Goal: Task Accomplishment & Management: Complete application form

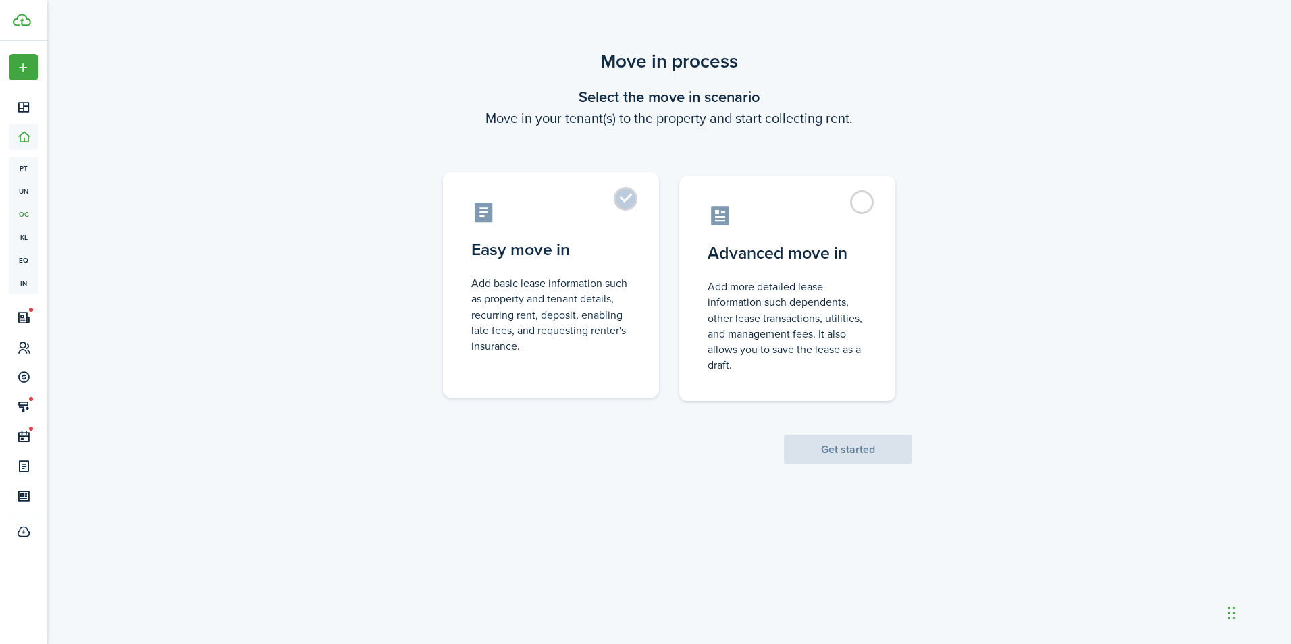
click at [614, 202] on label "Easy move in Add basic lease information such as property and tenant details, r…" at bounding box center [551, 285] width 216 height 226
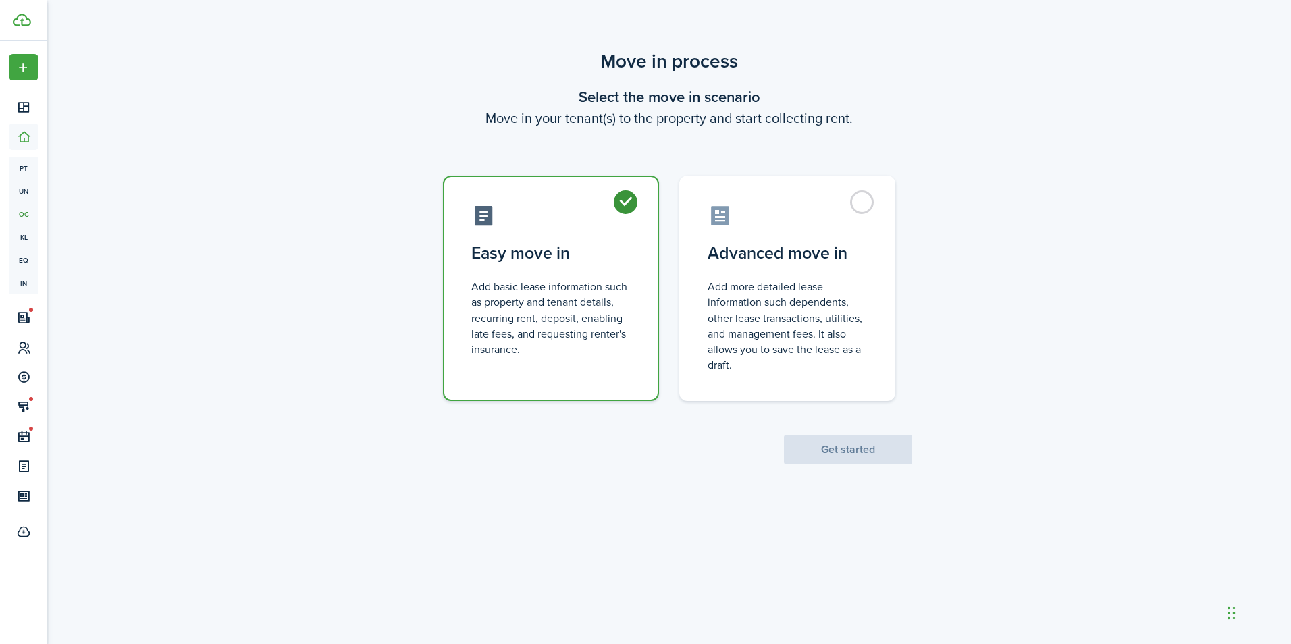
radio input "true"
click at [811, 456] on button "Get started" at bounding box center [848, 450] width 128 height 30
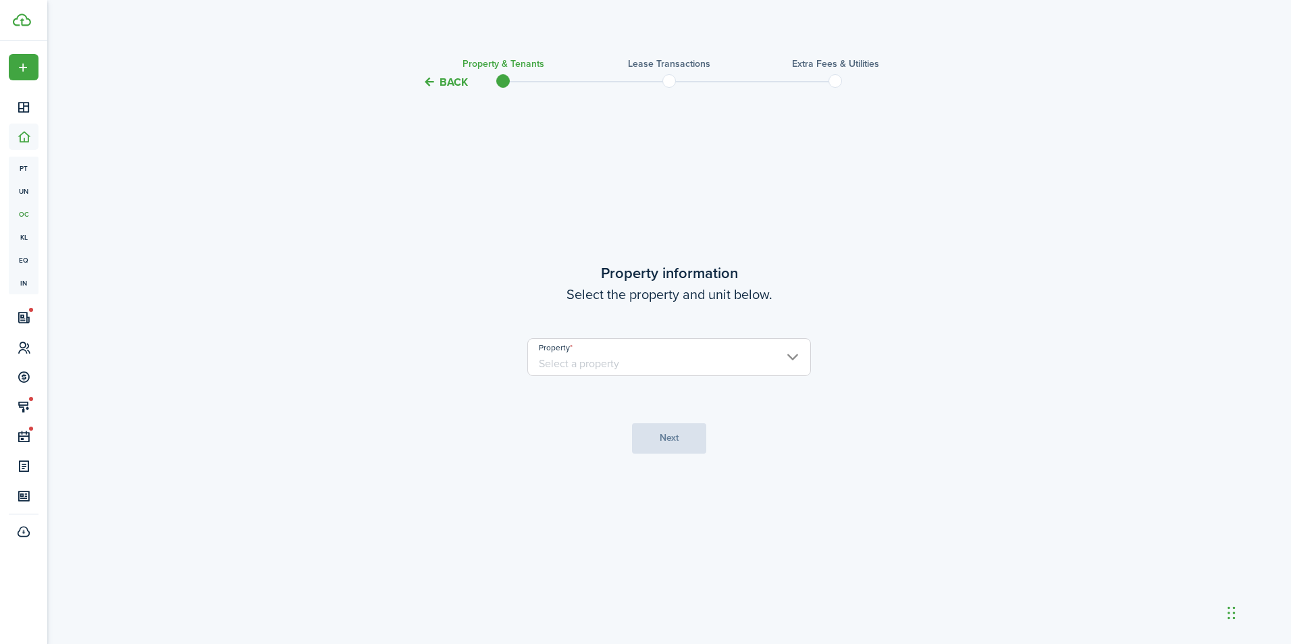
click at [673, 350] on input "Property" at bounding box center [669, 357] width 284 height 38
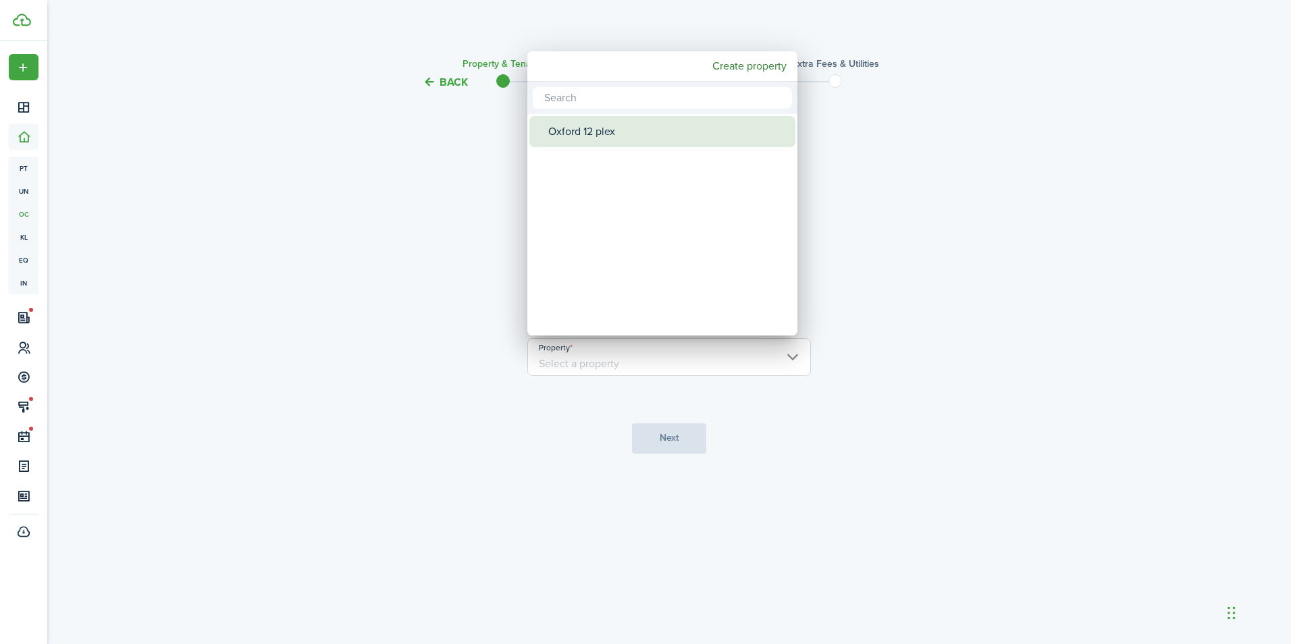
click at [618, 120] on div "Oxford 12 plex" at bounding box center [667, 131] width 239 height 31
type input "Oxford 12 plex"
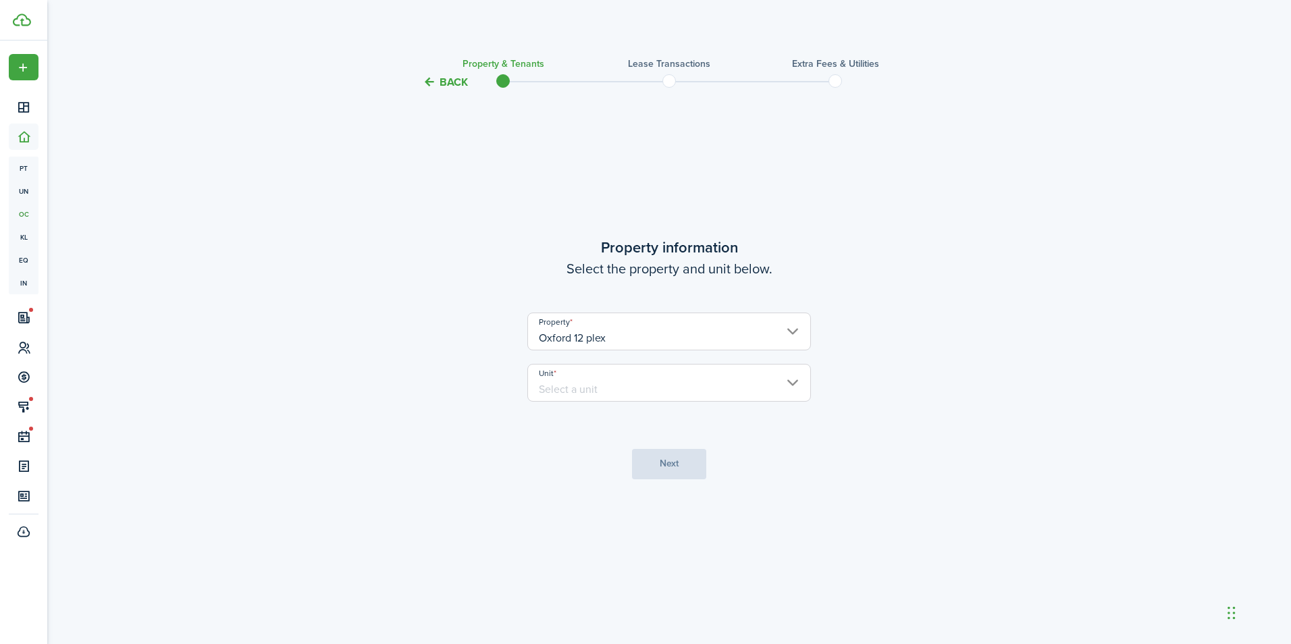
click at [655, 373] on input "Unit" at bounding box center [669, 383] width 284 height 38
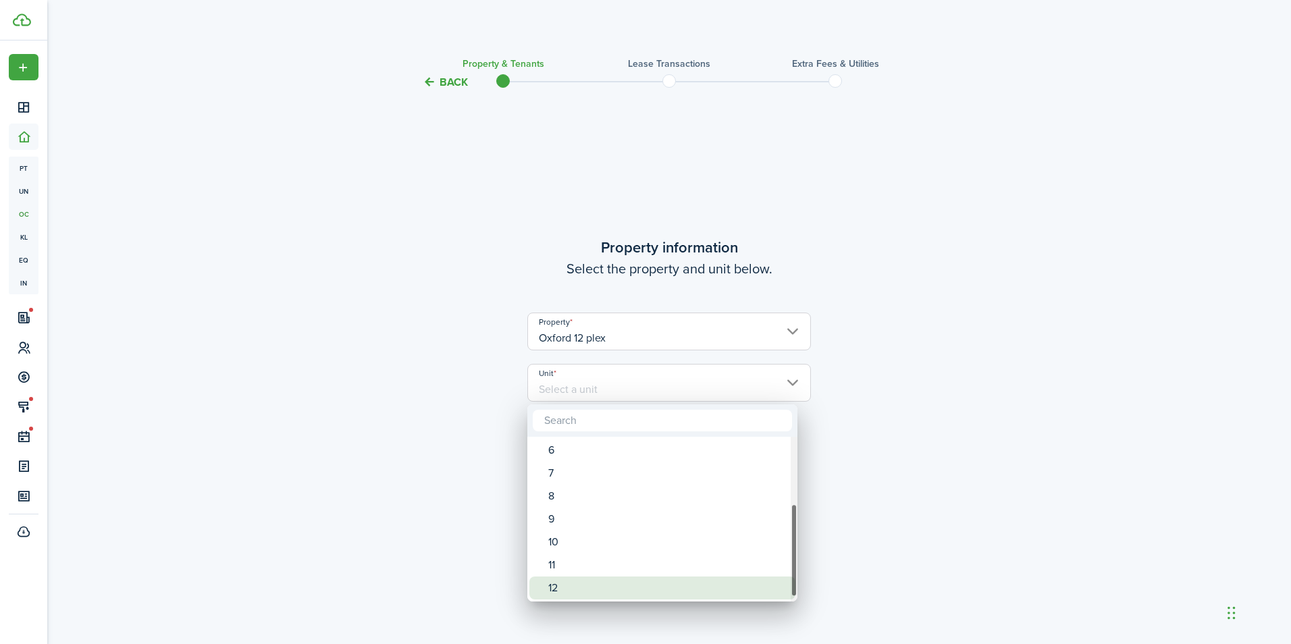
click at [637, 577] on div "12" at bounding box center [667, 588] width 239 height 23
type input "12"
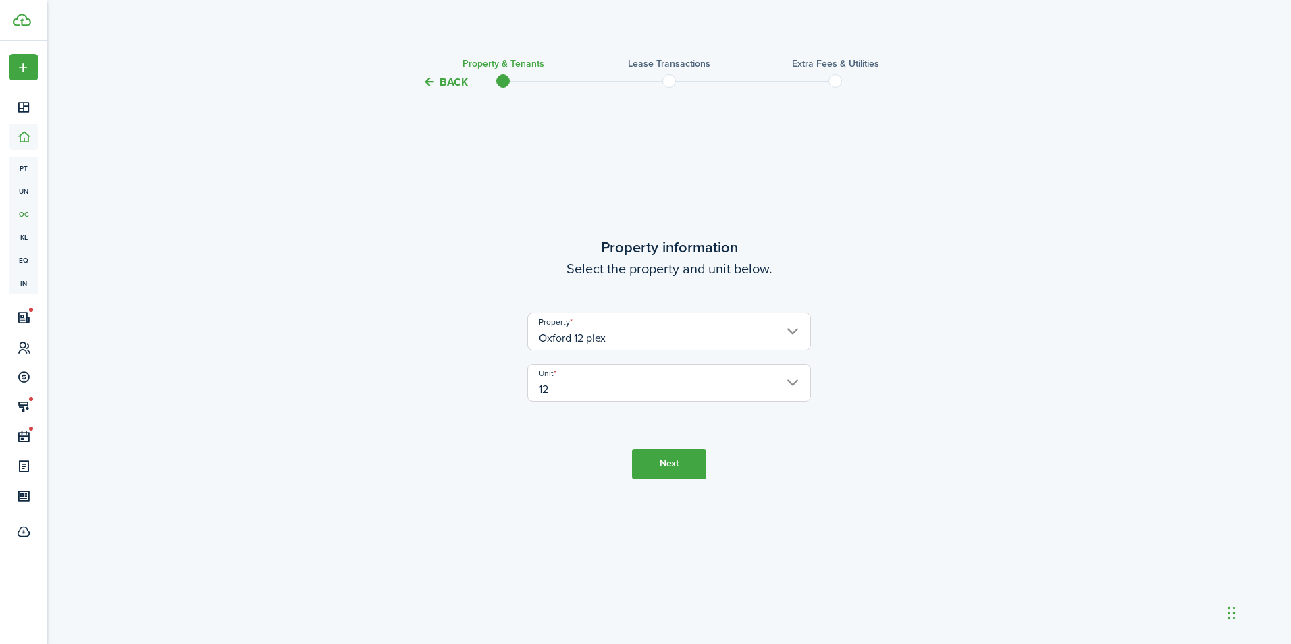
click at [657, 460] on button "Next" at bounding box center [669, 464] width 74 height 30
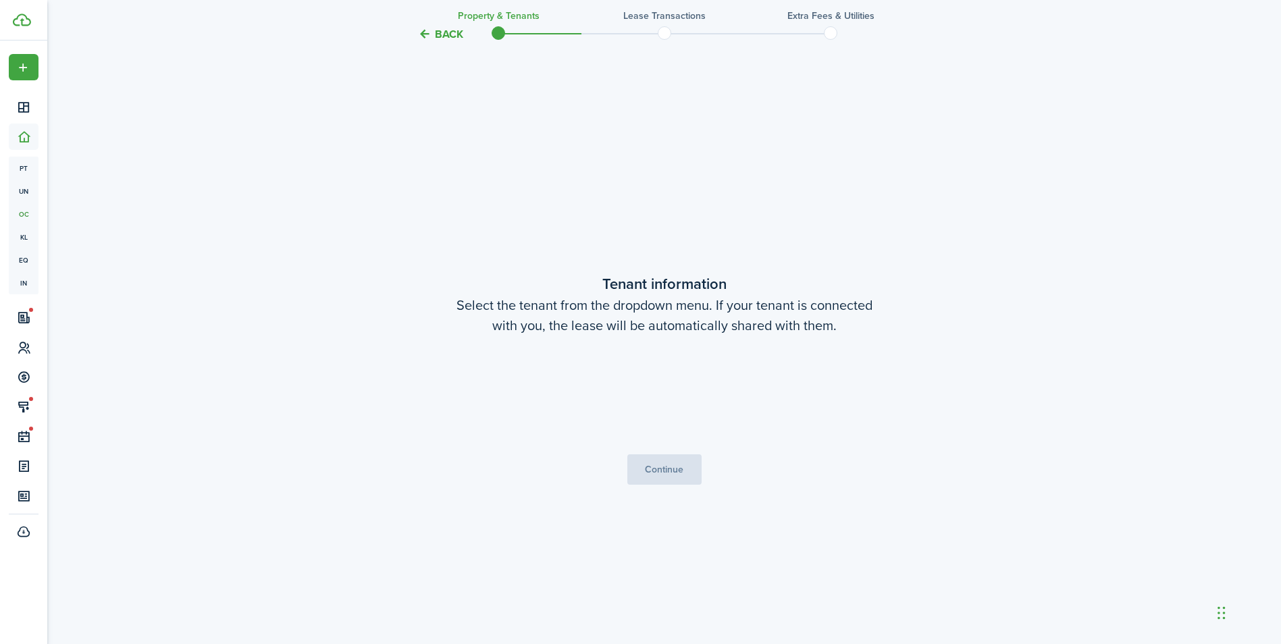
scroll to position [554, 0]
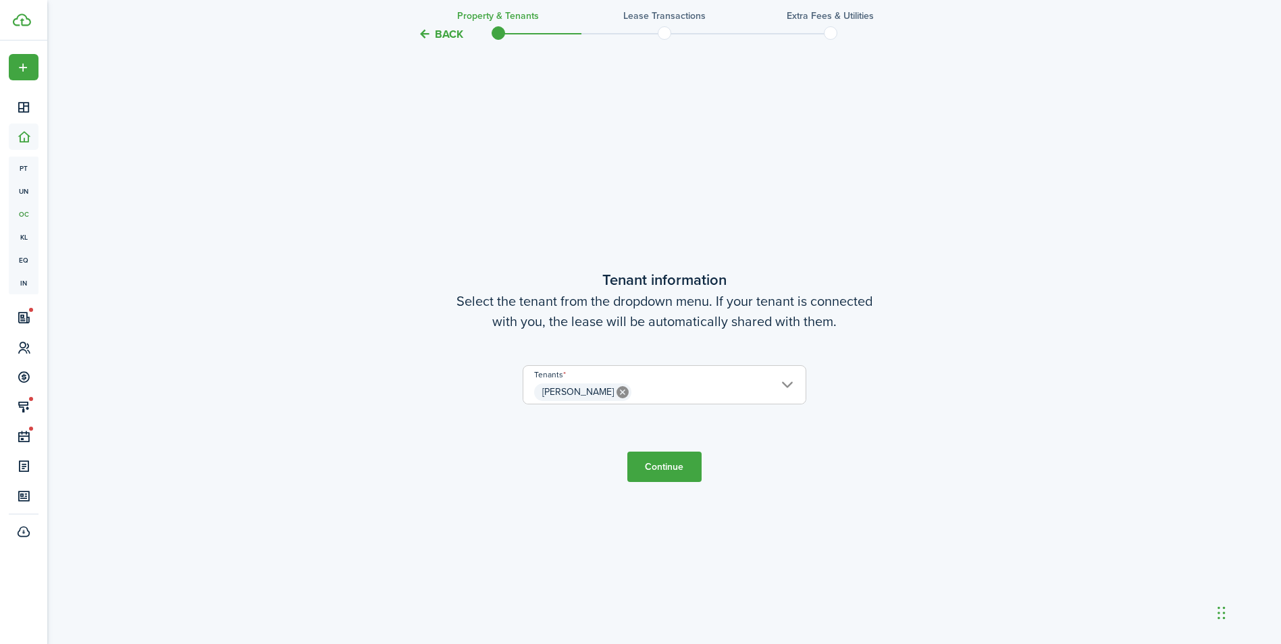
click at [671, 471] on button "Continue" at bounding box center [664, 467] width 74 height 30
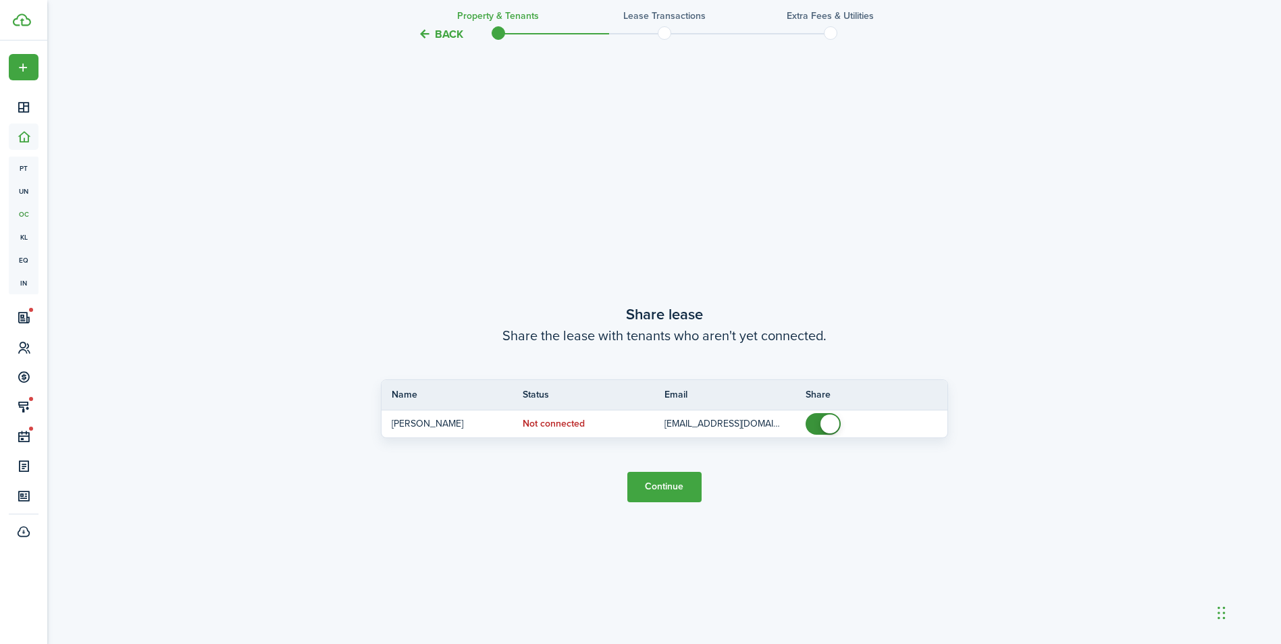
scroll to position [1198, 0]
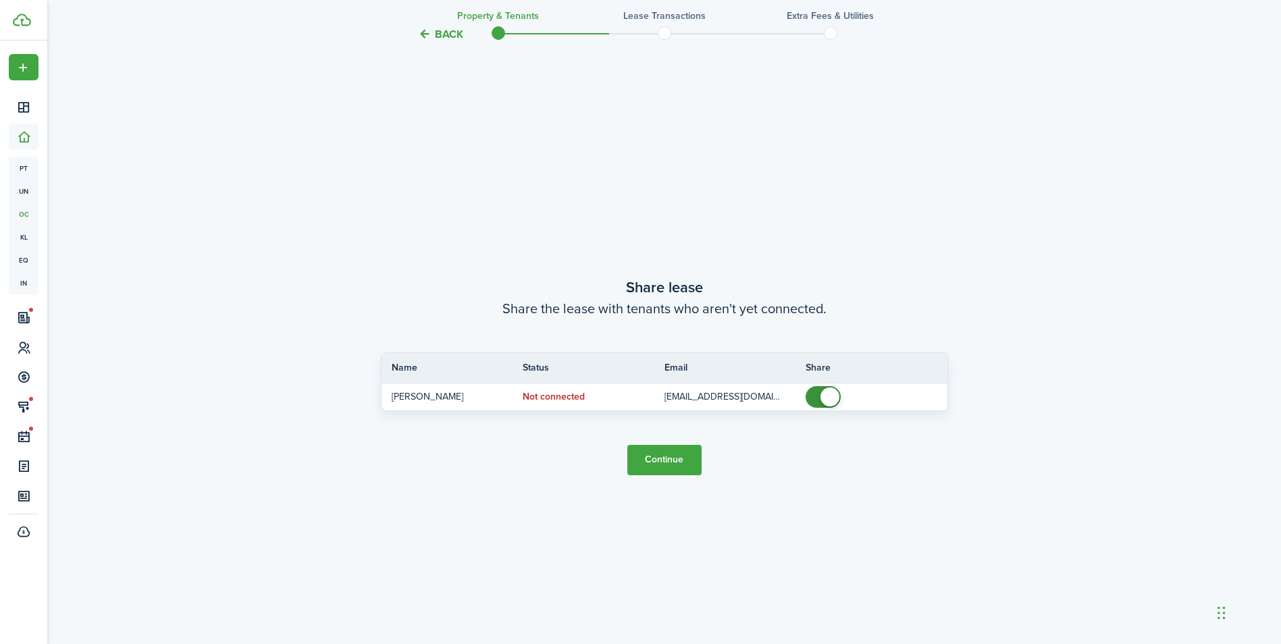
click at [685, 459] on button "Continue" at bounding box center [664, 460] width 74 height 30
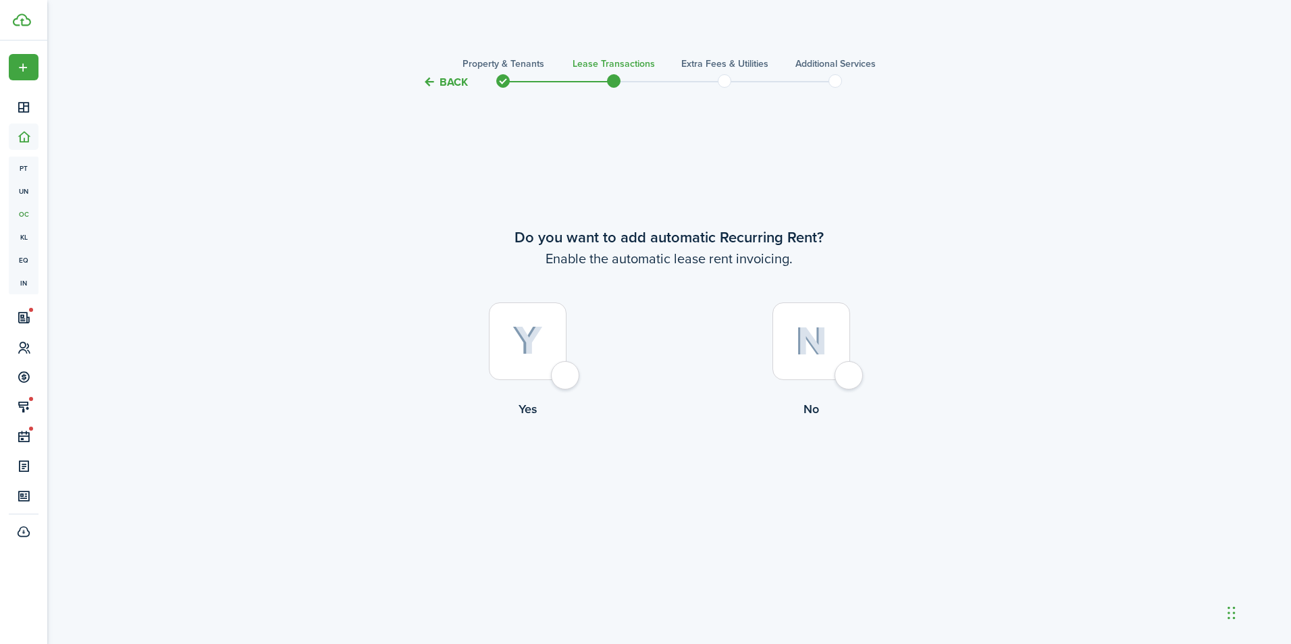
click at [525, 342] on img at bounding box center [528, 341] width 30 height 30
radio input "true"
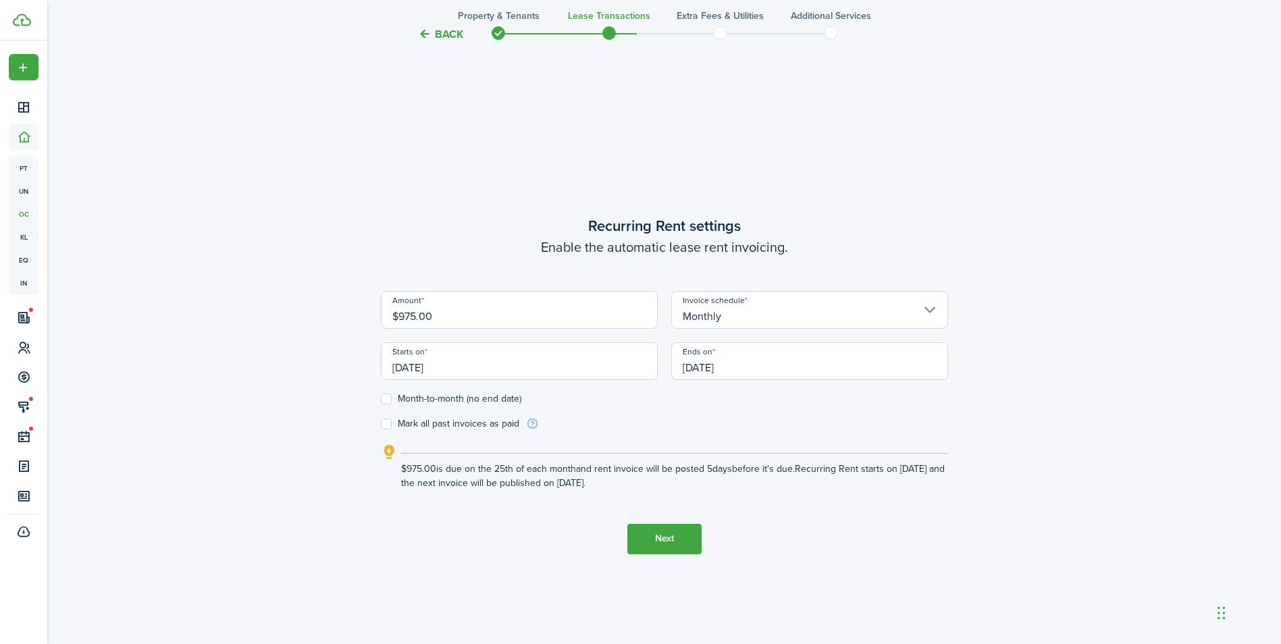
scroll to position [554, 0]
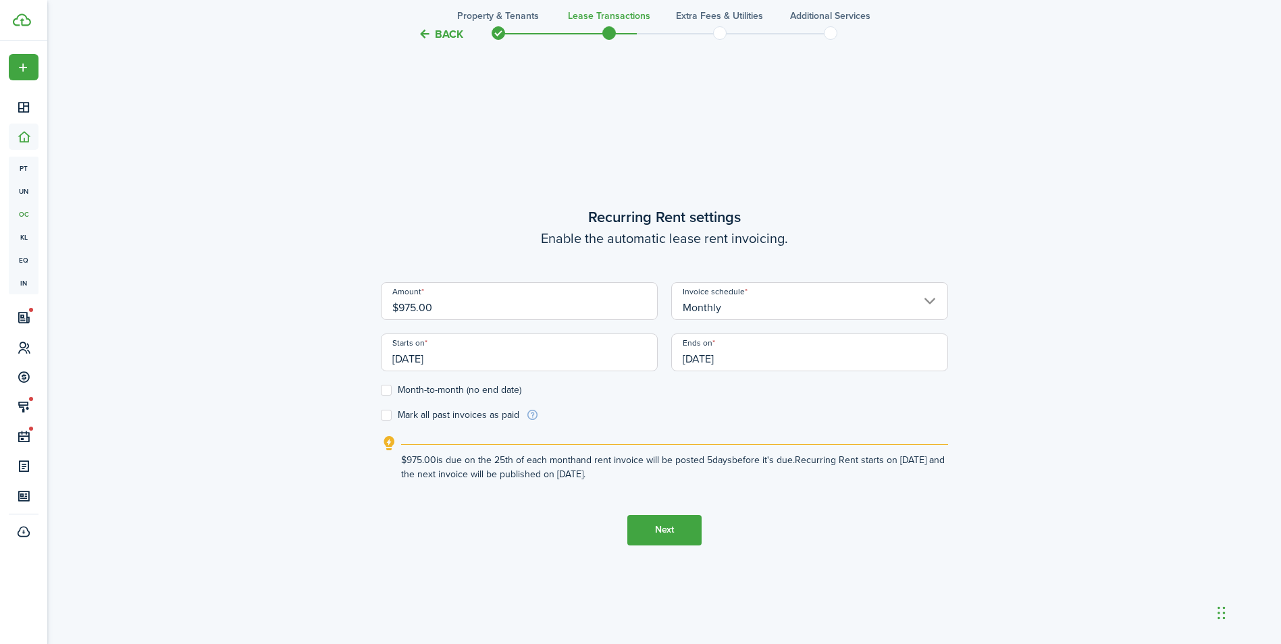
click at [527, 352] on input "[DATE]" at bounding box center [519, 353] width 277 height 38
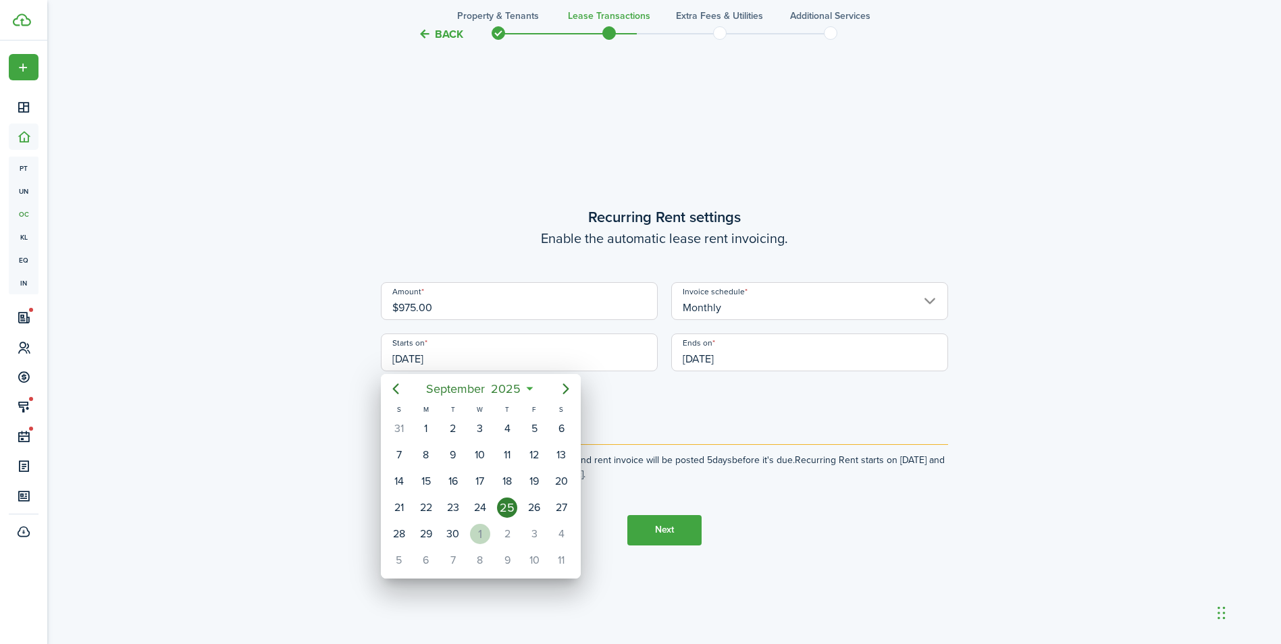
click at [484, 539] on div "1" at bounding box center [480, 534] width 20 height 20
type input "[DATE]"
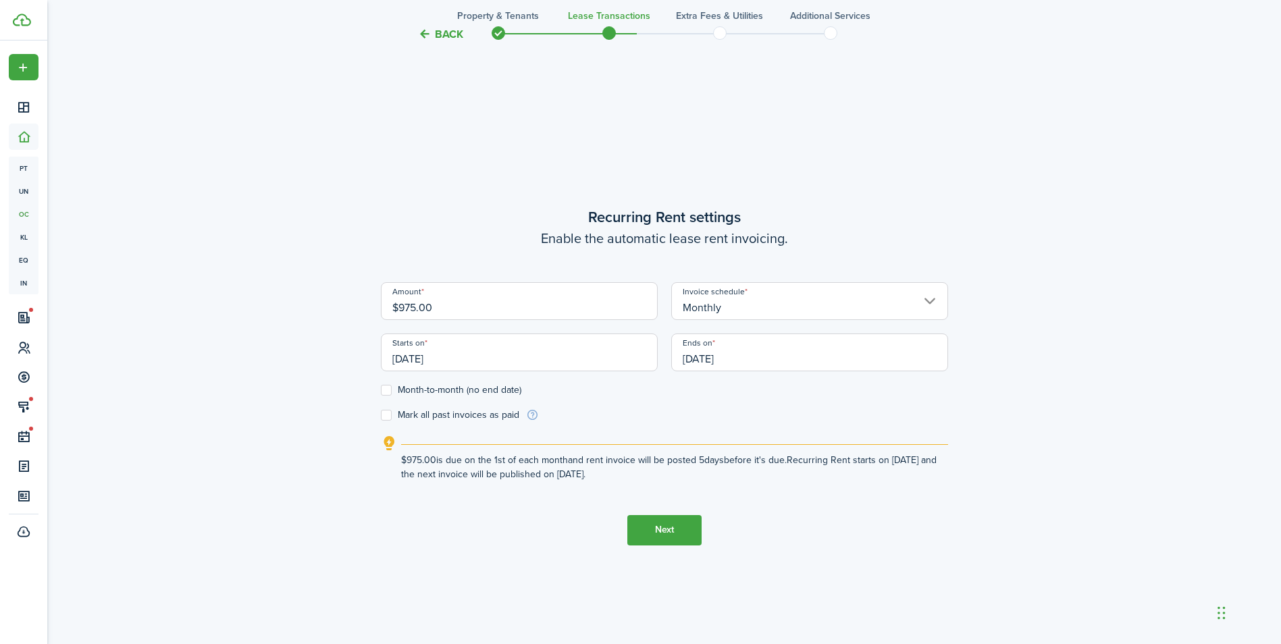
scroll to position [0, 0]
click at [388, 389] on label "Month-to-month (no end date)" at bounding box center [451, 390] width 140 height 11
click at [381, 390] on input "Month-to-month (no end date)" at bounding box center [380, 390] width 1 height 1
checkbox input "true"
click at [677, 533] on button "Next" at bounding box center [664, 530] width 74 height 30
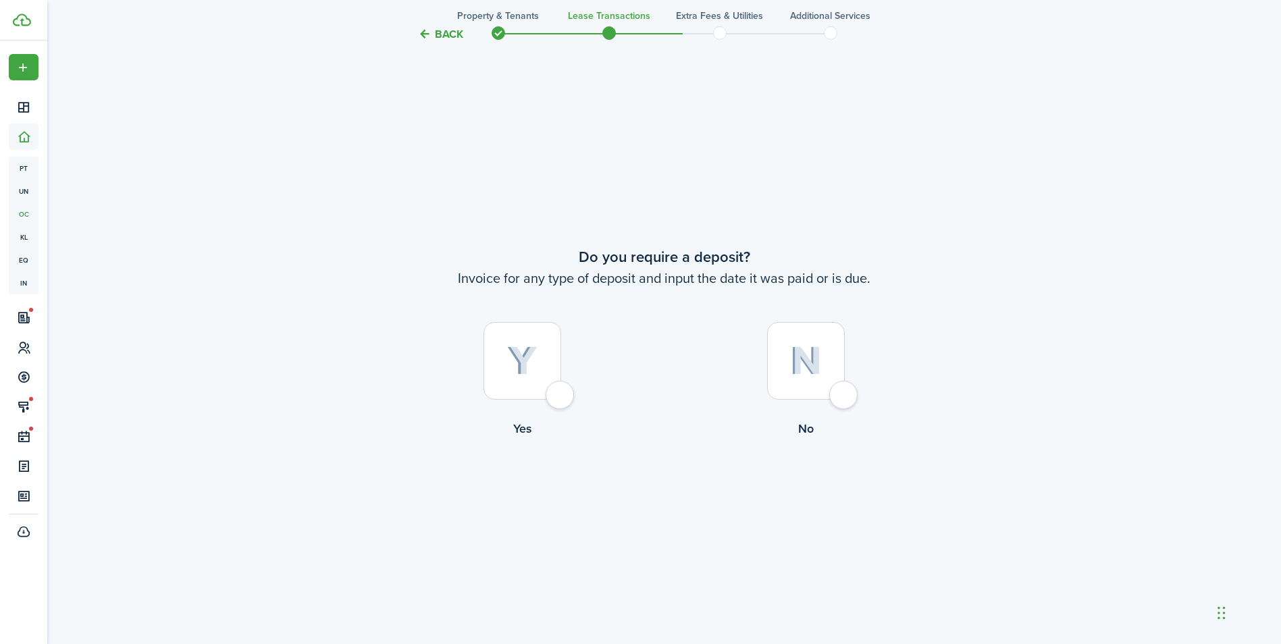
scroll to position [1198, 0]
click at [542, 359] on div at bounding box center [522, 359] width 78 height 78
radio input "true"
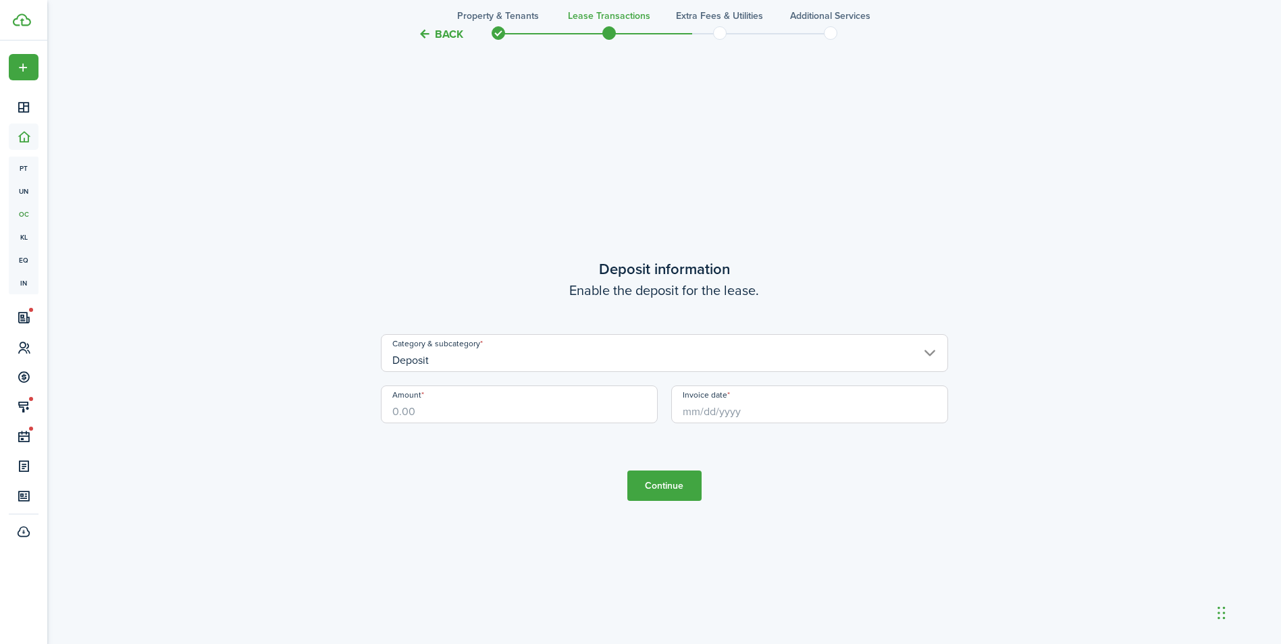
scroll to position [1842, 0]
click at [508, 390] on input "Amount" at bounding box center [519, 401] width 277 height 38
click at [710, 409] on input "Invoice date" at bounding box center [809, 401] width 277 height 38
type input "$975.00"
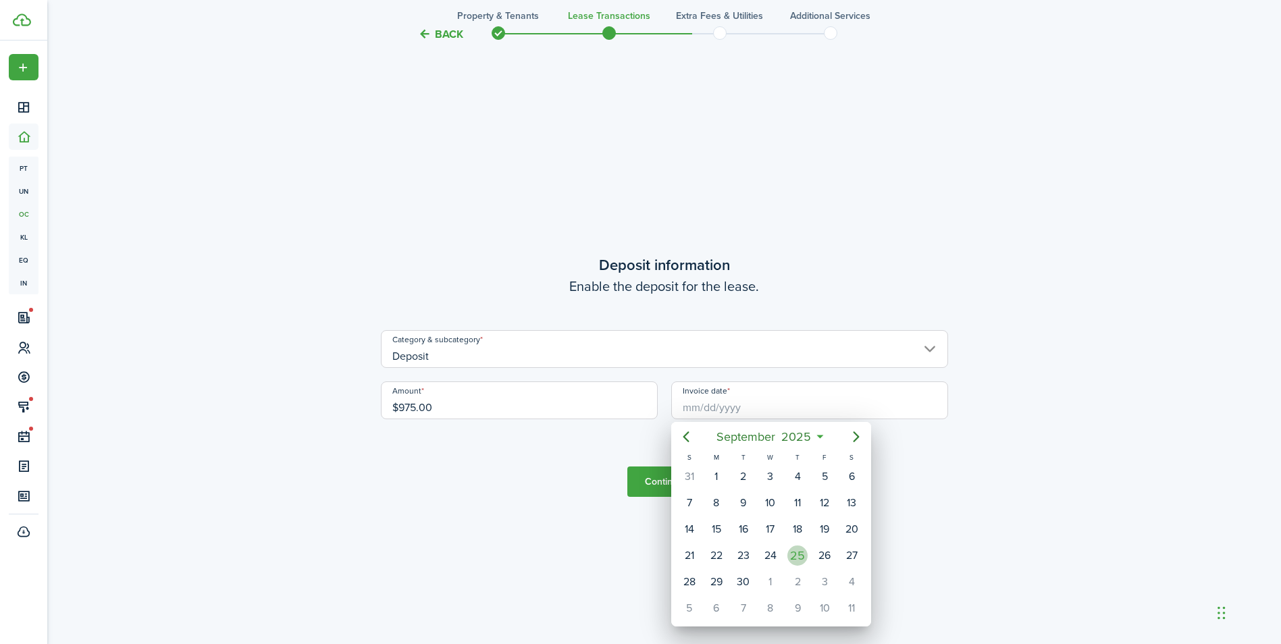
click at [797, 563] on div "25" at bounding box center [797, 556] width 20 height 20
type input "[DATE]"
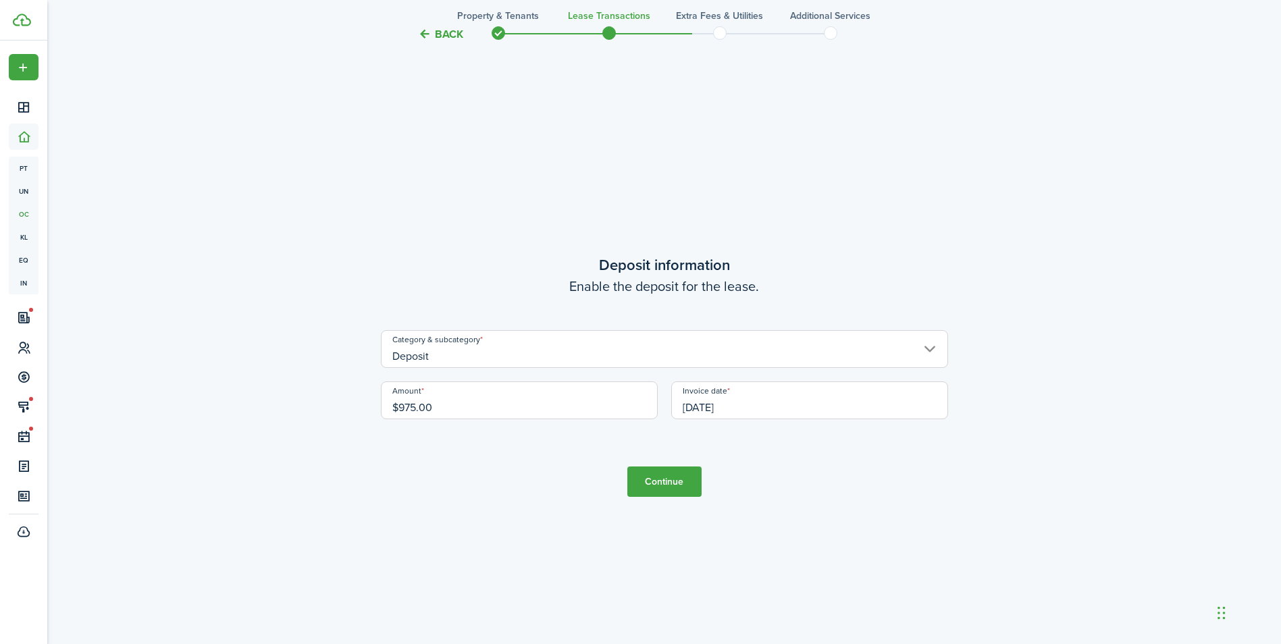
click at [671, 486] on button "Continue" at bounding box center [664, 482] width 74 height 30
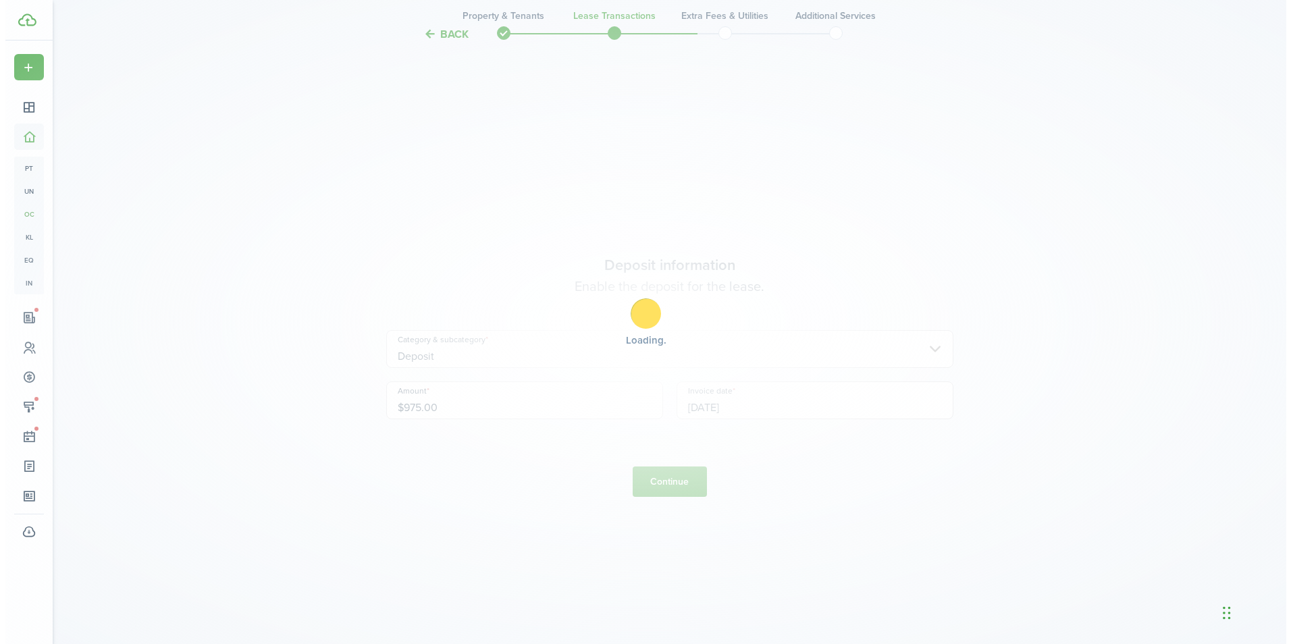
scroll to position [0, 0]
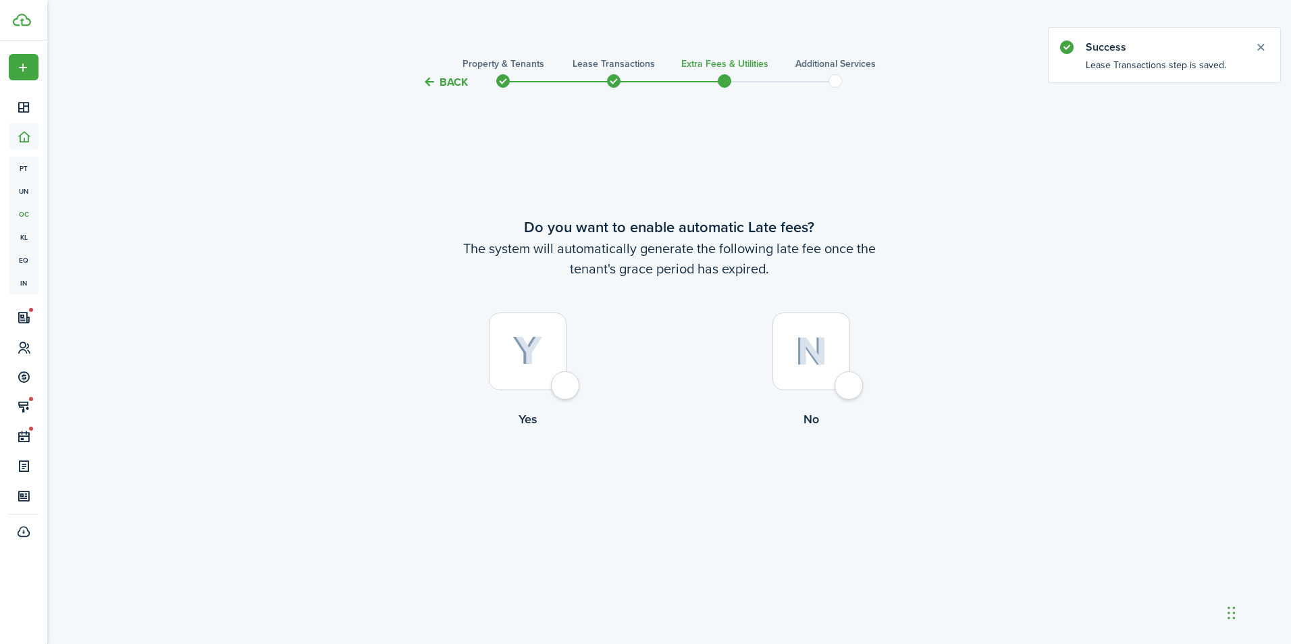
click at [550, 351] on div at bounding box center [528, 352] width 78 height 78
radio input "true"
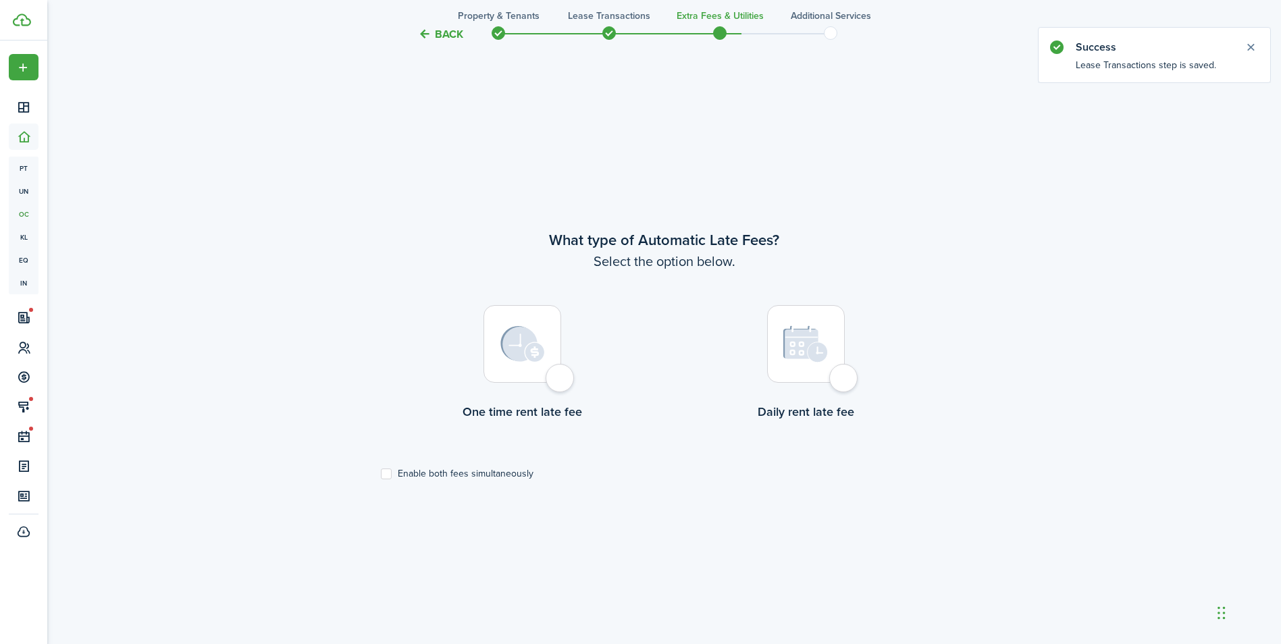
scroll to position [554, 0]
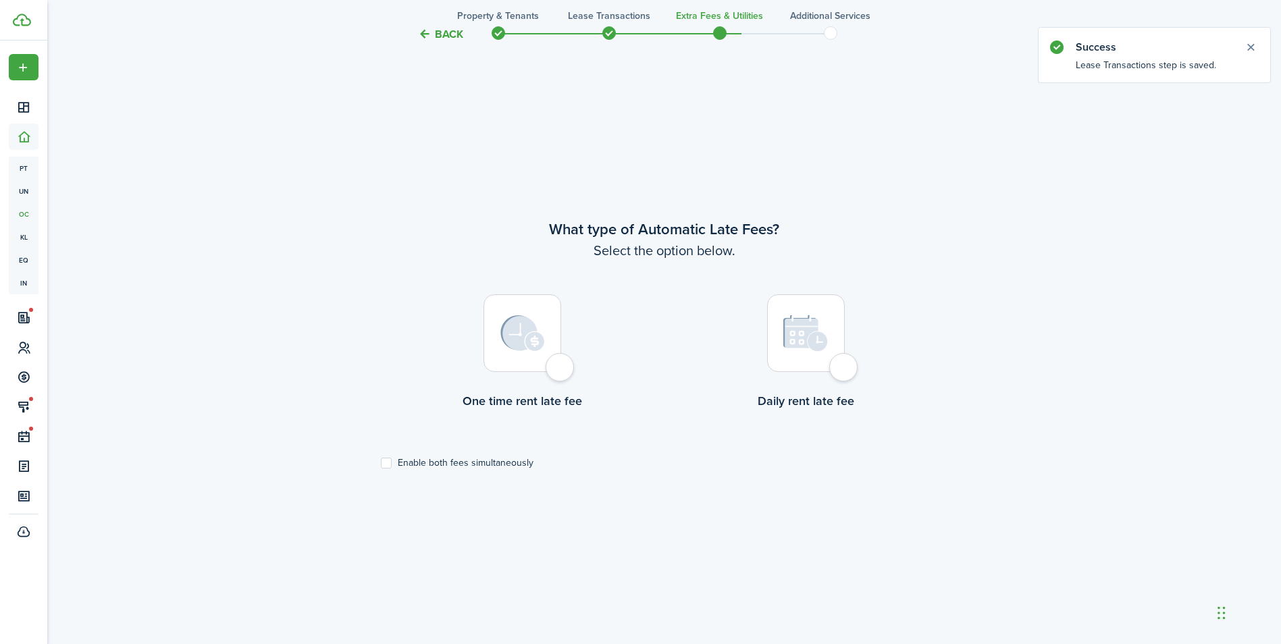
click at [392, 460] on label "Enable both fees simultaneously" at bounding box center [457, 463] width 153 height 11
click at [381, 463] on input "Enable both fees simultaneously" at bounding box center [380, 463] width 1 height 1
checkbox input "true"
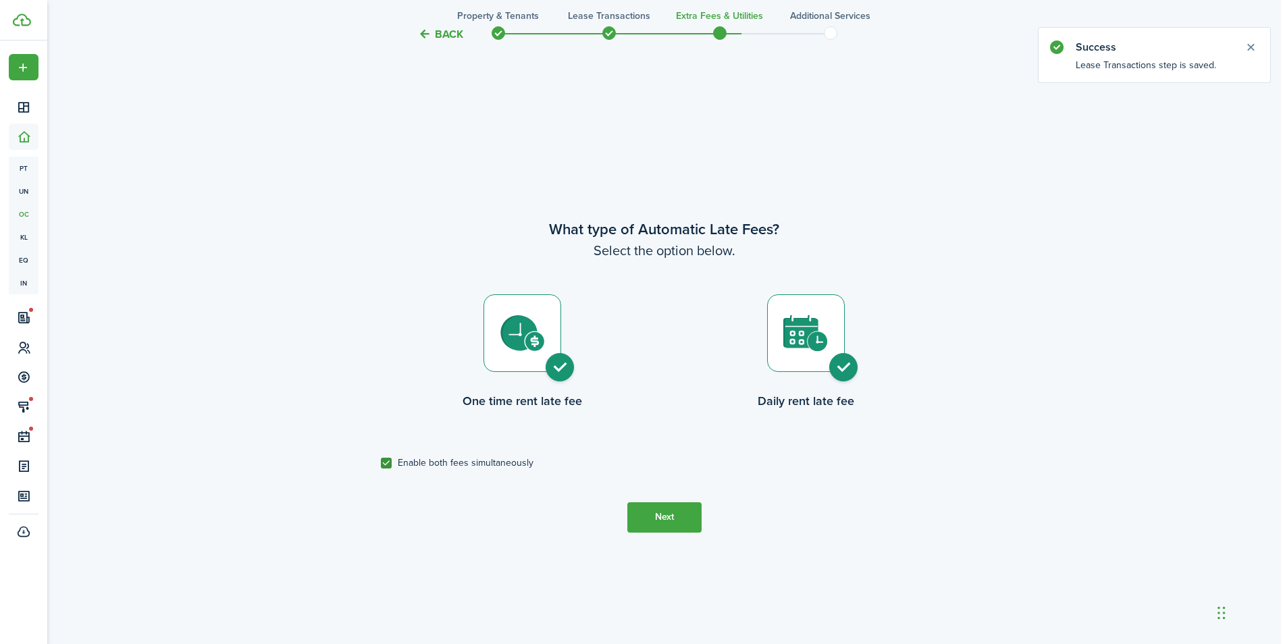
click at [668, 518] on button "Next" at bounding box center [664, 517] width 74 height 30
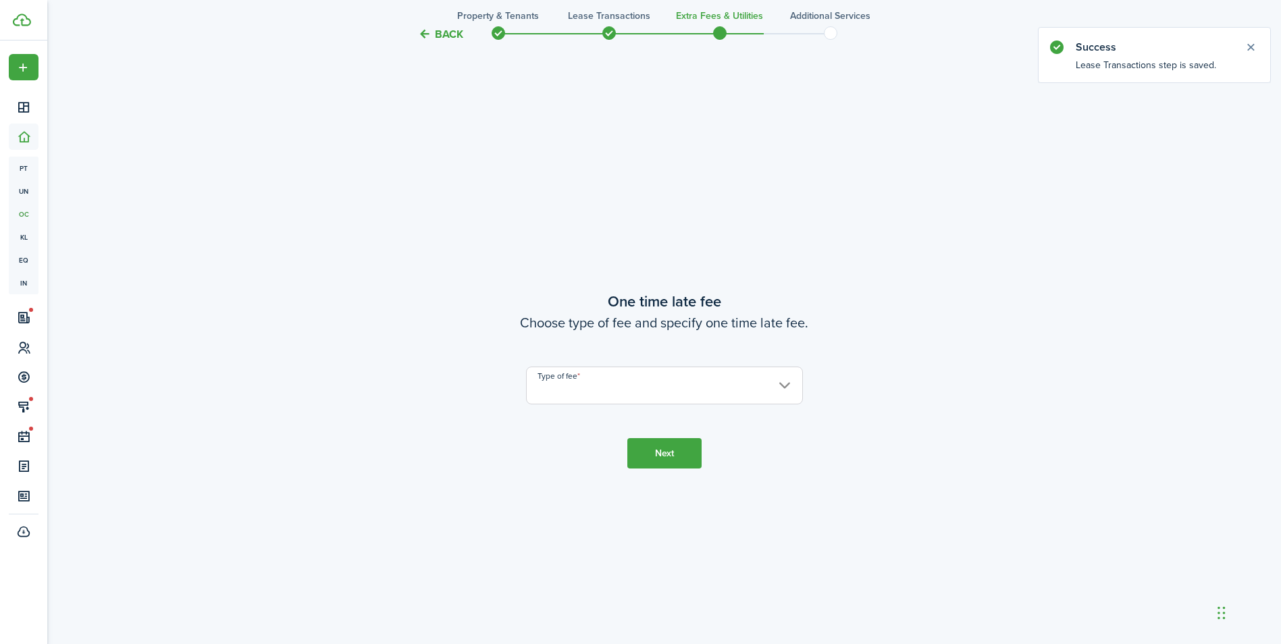
scroll to position [1198, 0]
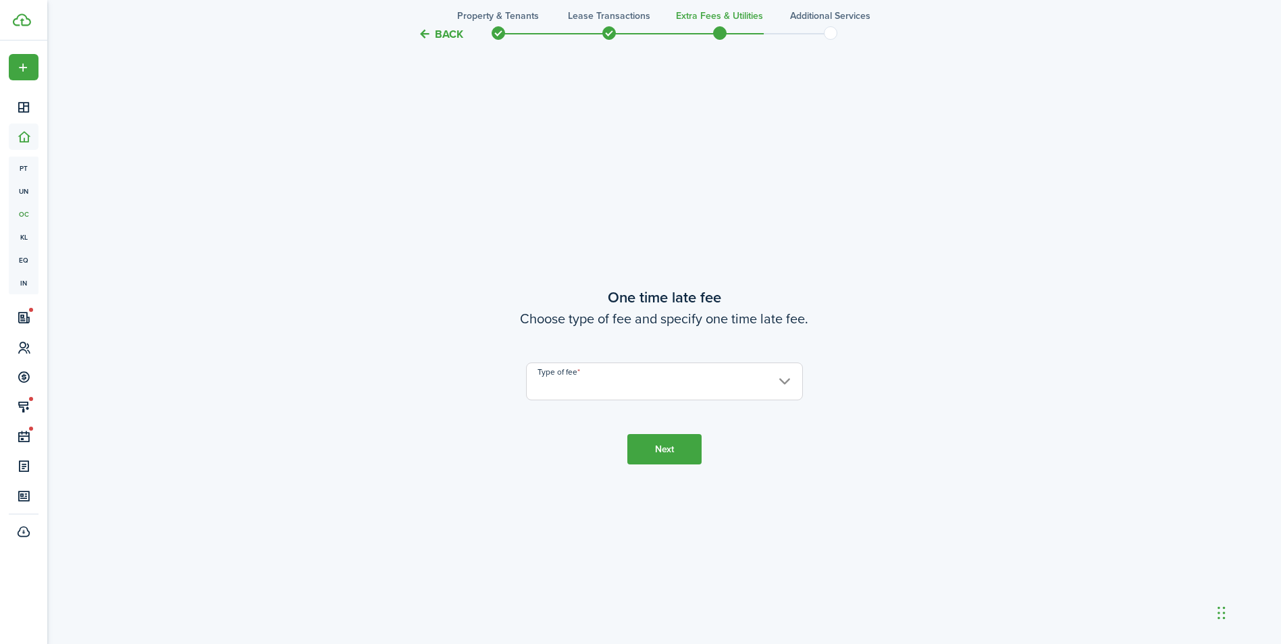
click at [581, 378] on input "Type of fee" at bounding box center [664, 382] width 277 height 38
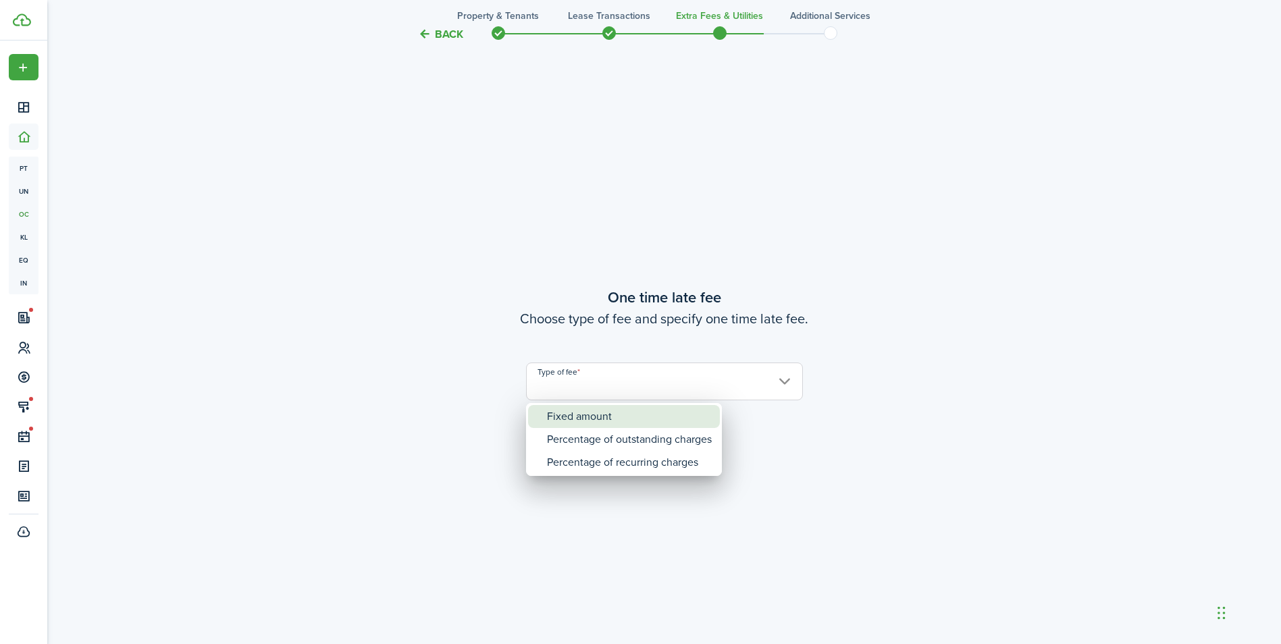
click at [598, 423] on div "Fixed amount" at bounding box center [629, 416] width 165 height 23
type input "Fixed amount"
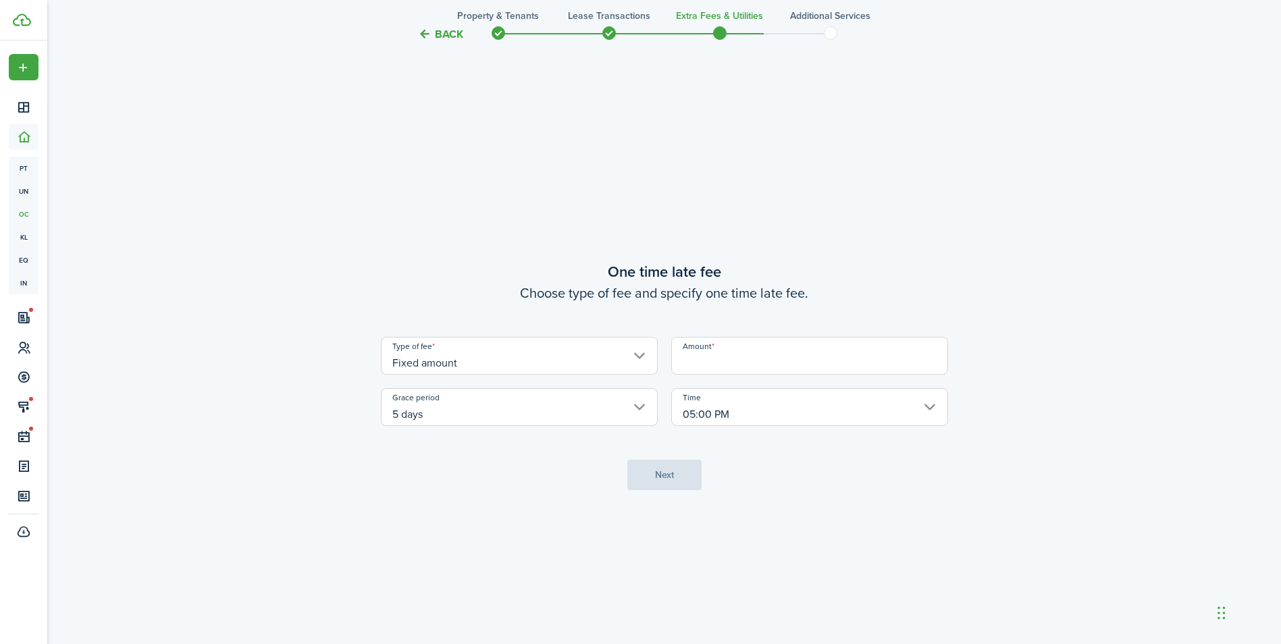
click at [730, 371] on input "Amount" at bounding box center [809, 356] width 277 height 38
type input "$25.00"
click at [679, 462] on button "Next" at bounding box center [664, 475] width 74 height 30
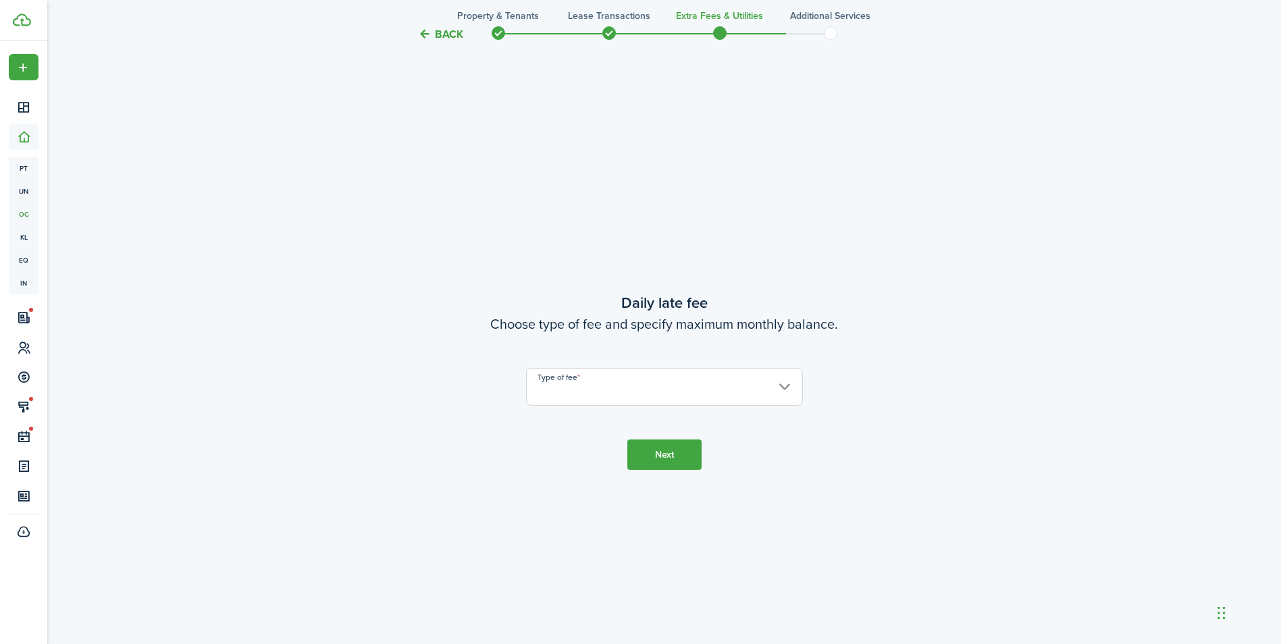
scroll to position [1842, 0]
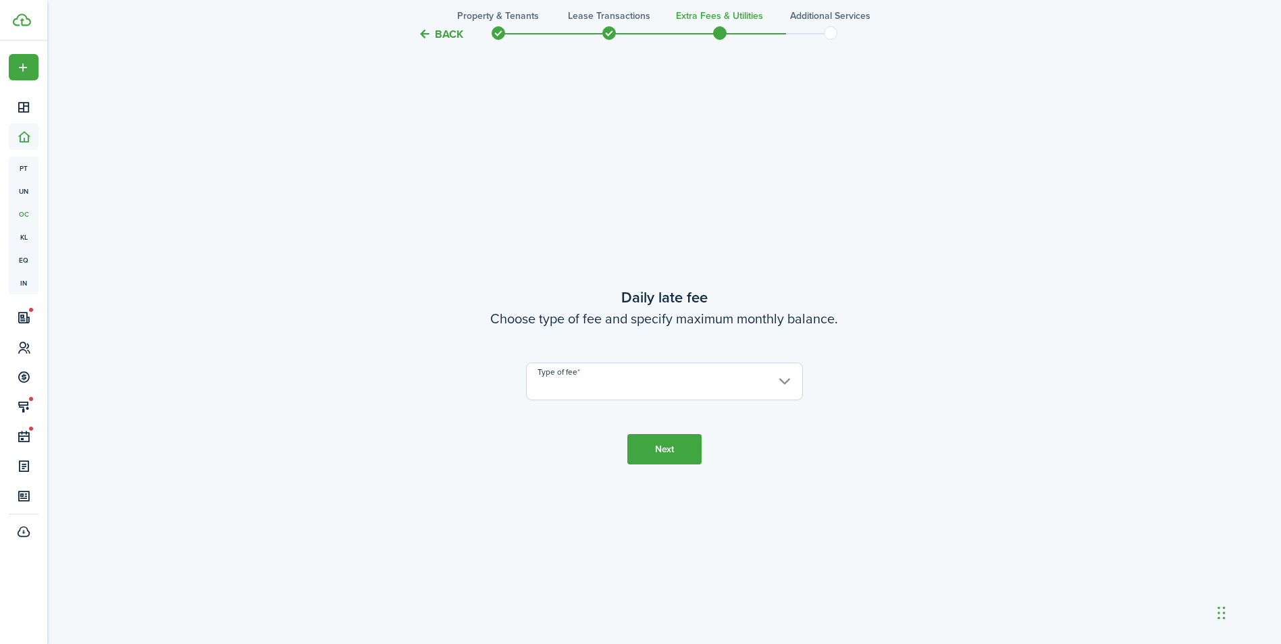
click at [686, 393] on input "Type of fee" at bounding box center [664, 382] width 277 height 38
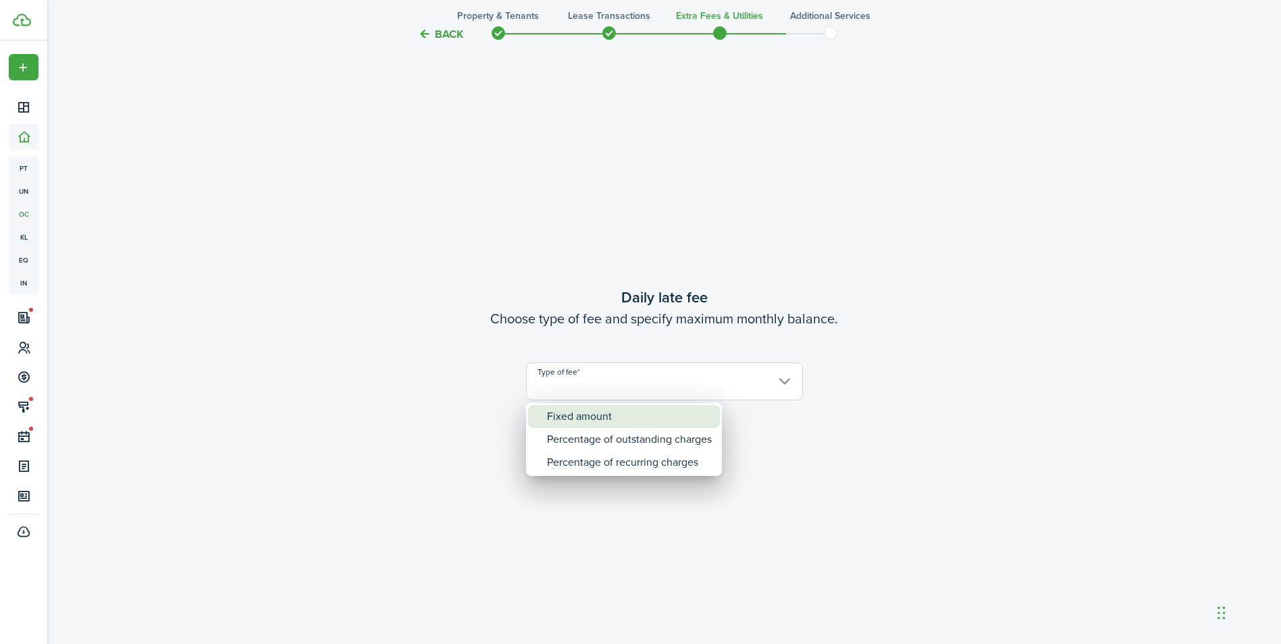
click at [676, 421] on div "Fixed amount" at bounding box center [629, 416] width 165 height 23
type input "Fixed amount"
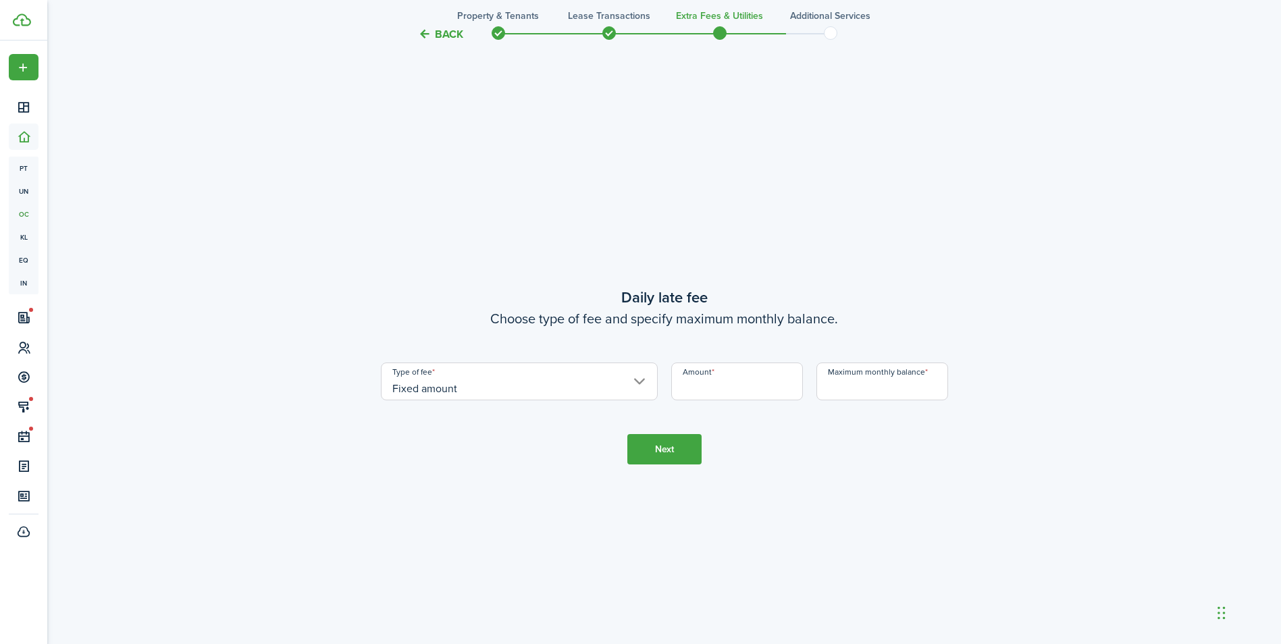
click at [710, 384] on input "Amount" at bounding box center [737, 382] width 132 height 38
type input "$25.00"
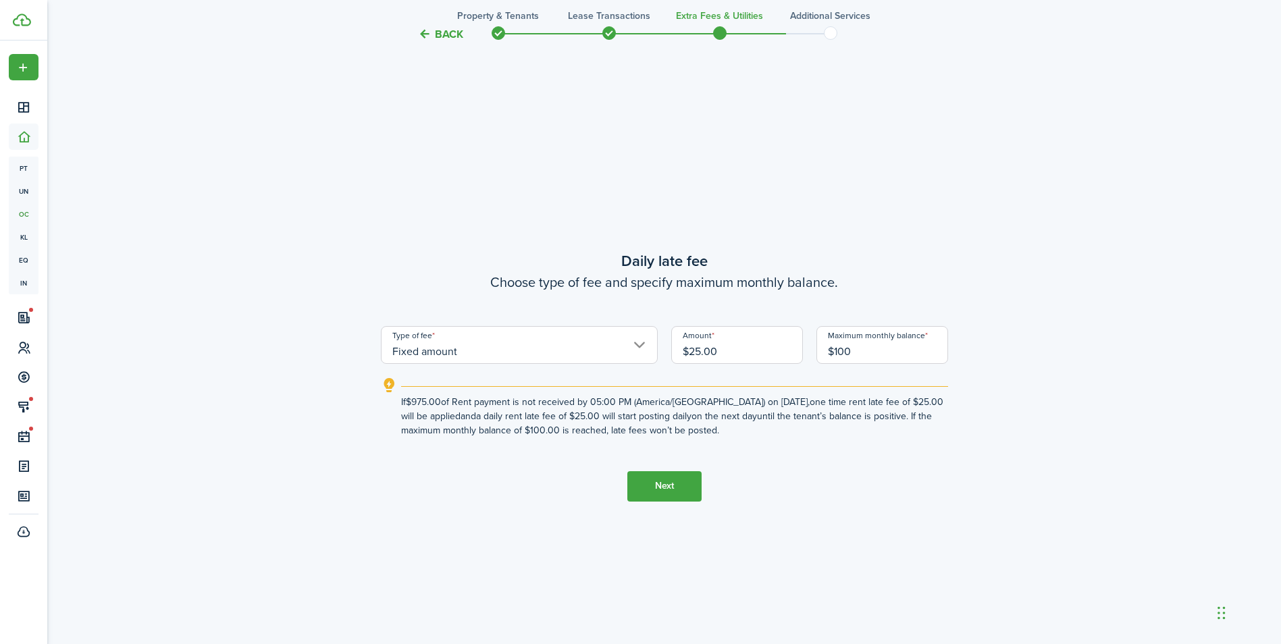
type input "$100.00"
click at [647, 486] on button "Next" at bounding box center [664, 486] width 74 height 30
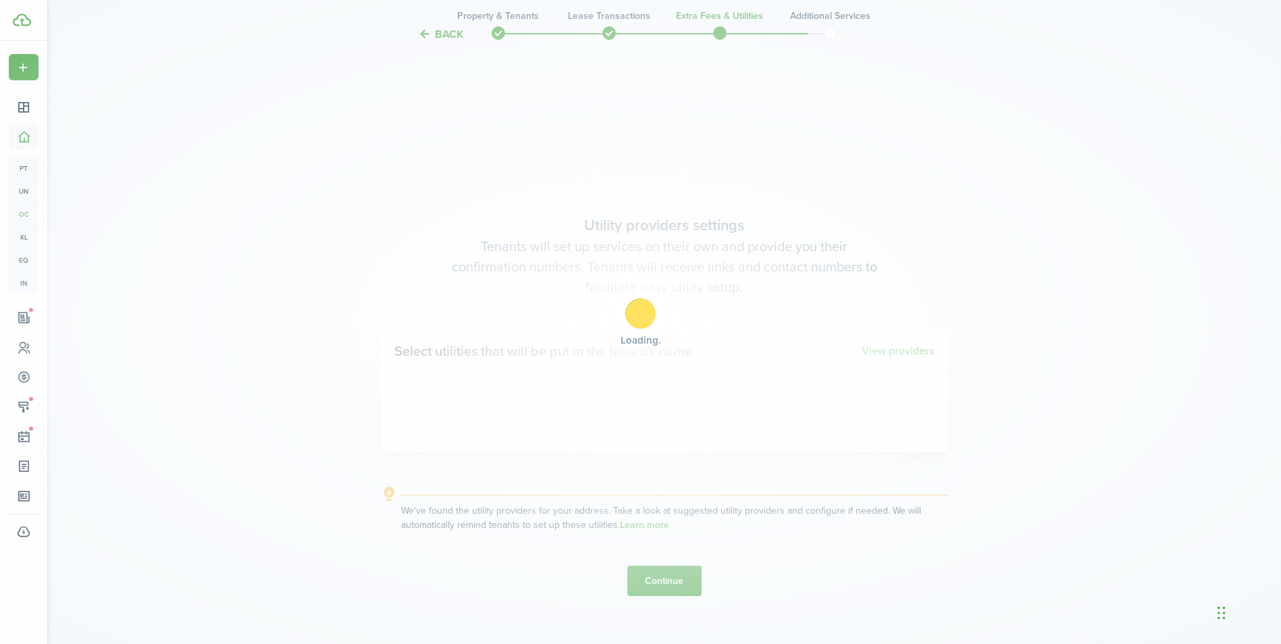
scroll to position [2486, 0]
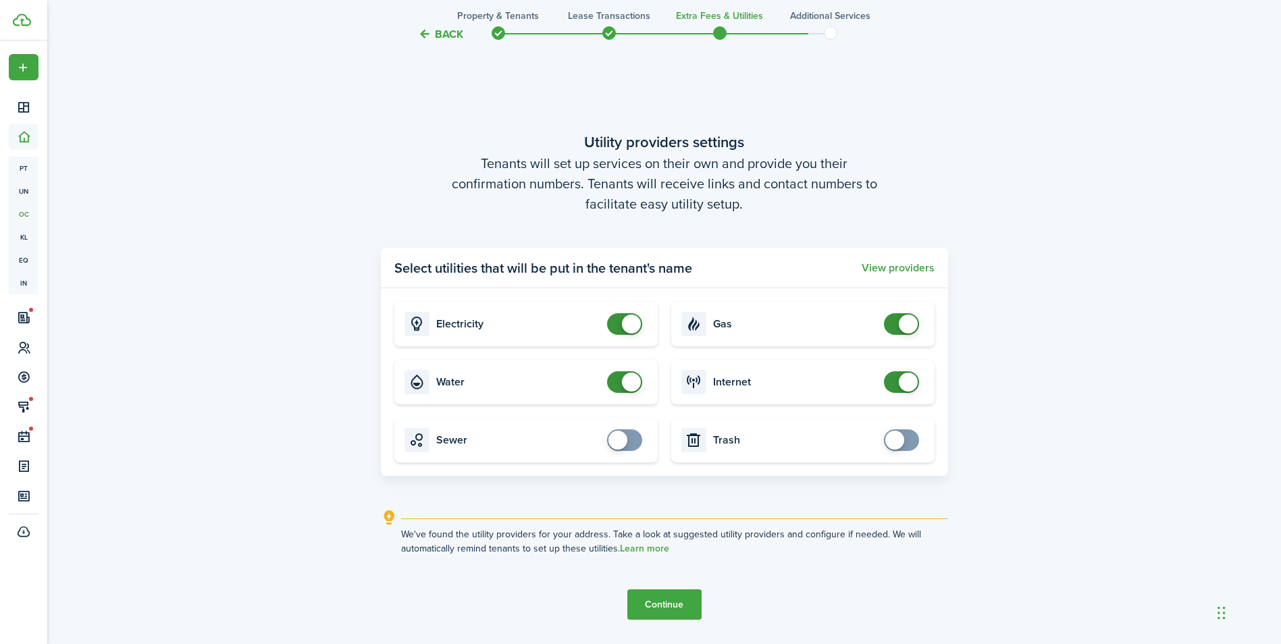
checkbox input "false"
click at [623, 375] on span at bounding box center [625, 382] width 14 height 22
checkbox input "false"
click at [909, 328] on span at bounding box center [908, 324] width 19 height 19
click at [662, 606] on button "Continue" at bounding box center [664, 605] width 74 height 30
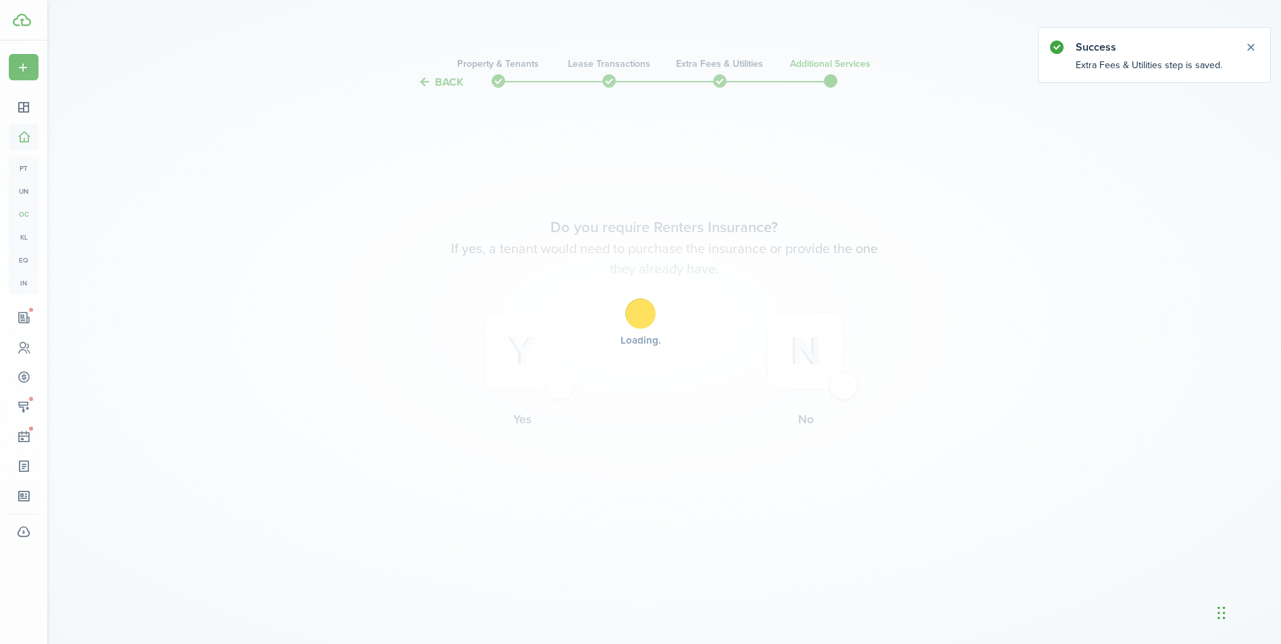
scroll to position [0, 0]
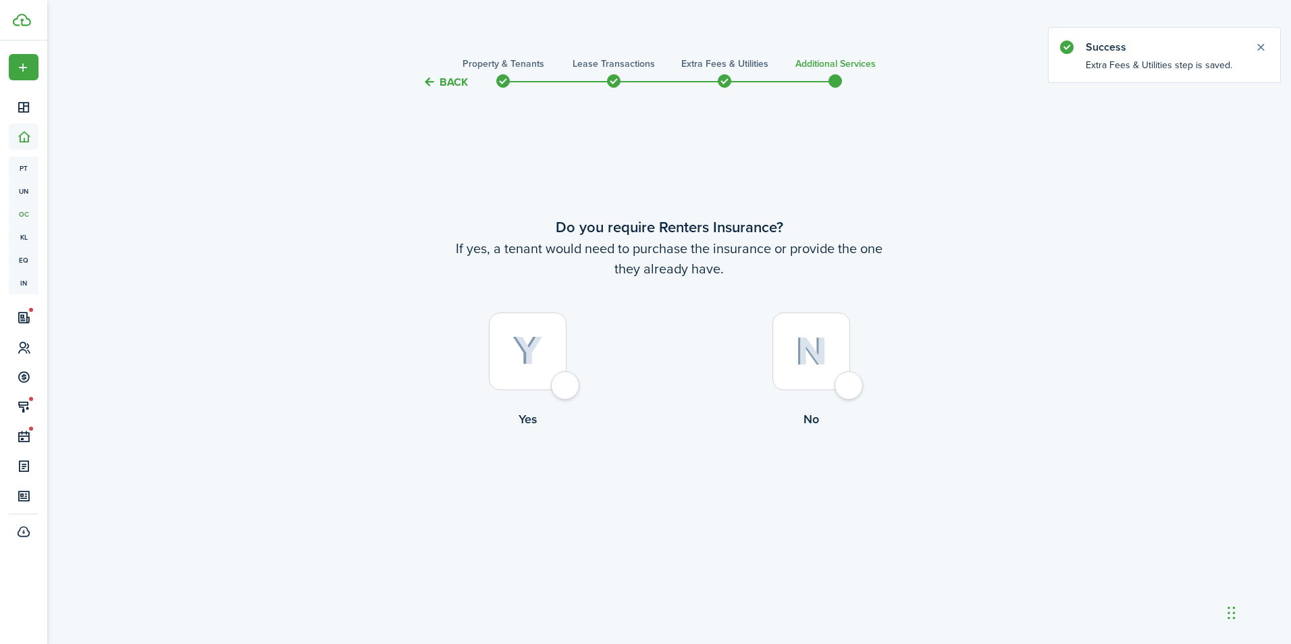
click at [852, 346] on label "No" at bounding box center [811, 374] width 284 height 122
radio input "true"
click at [689, 481] on button "Complete move in" at bounding box center [669, 484] width 99 height 30
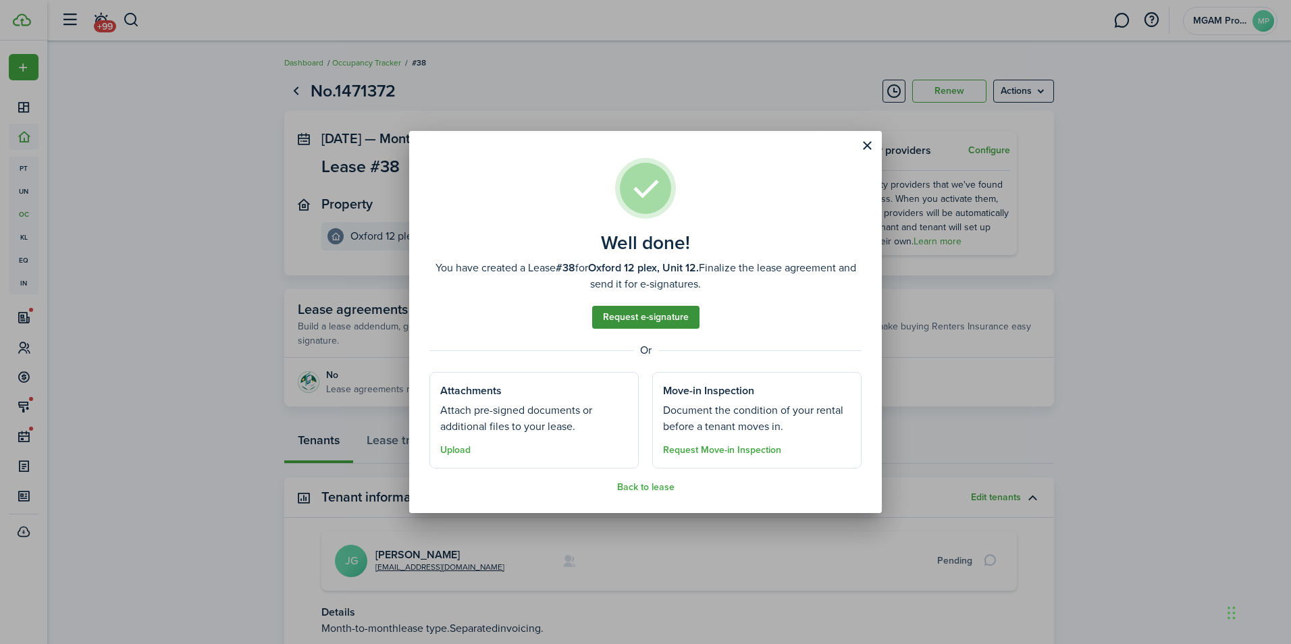
click at [664, 321] on link "Request e-signature" at bounding box center [645, 317] width 107 height 23
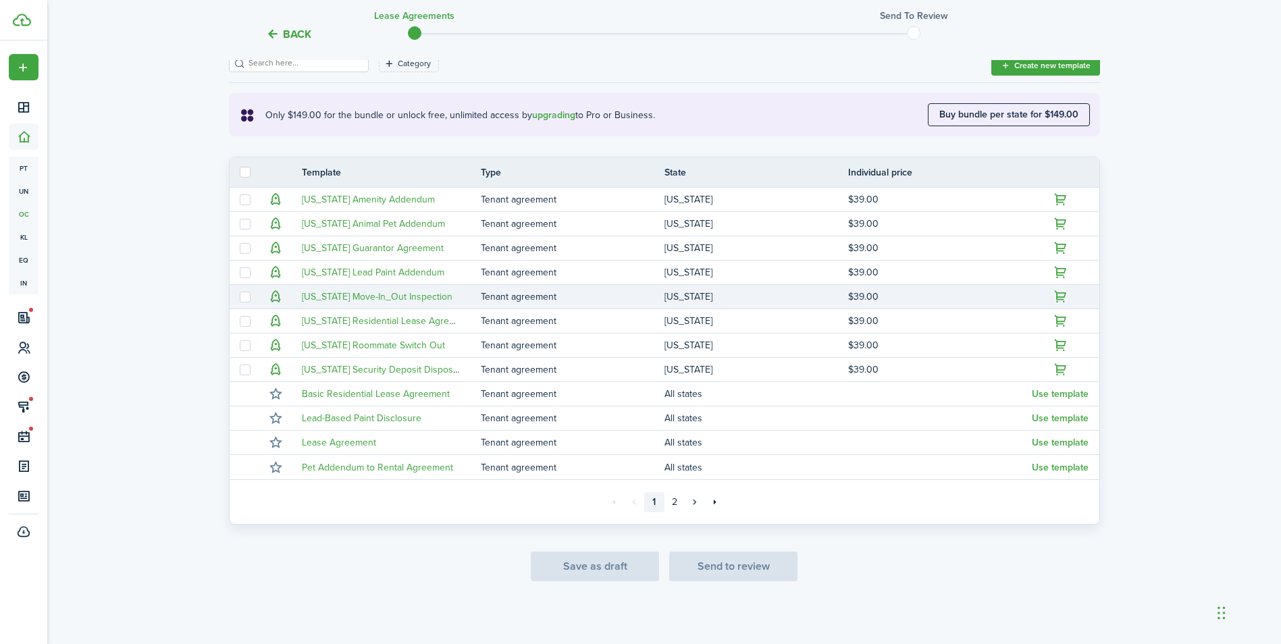
scroll to position [209, 0]
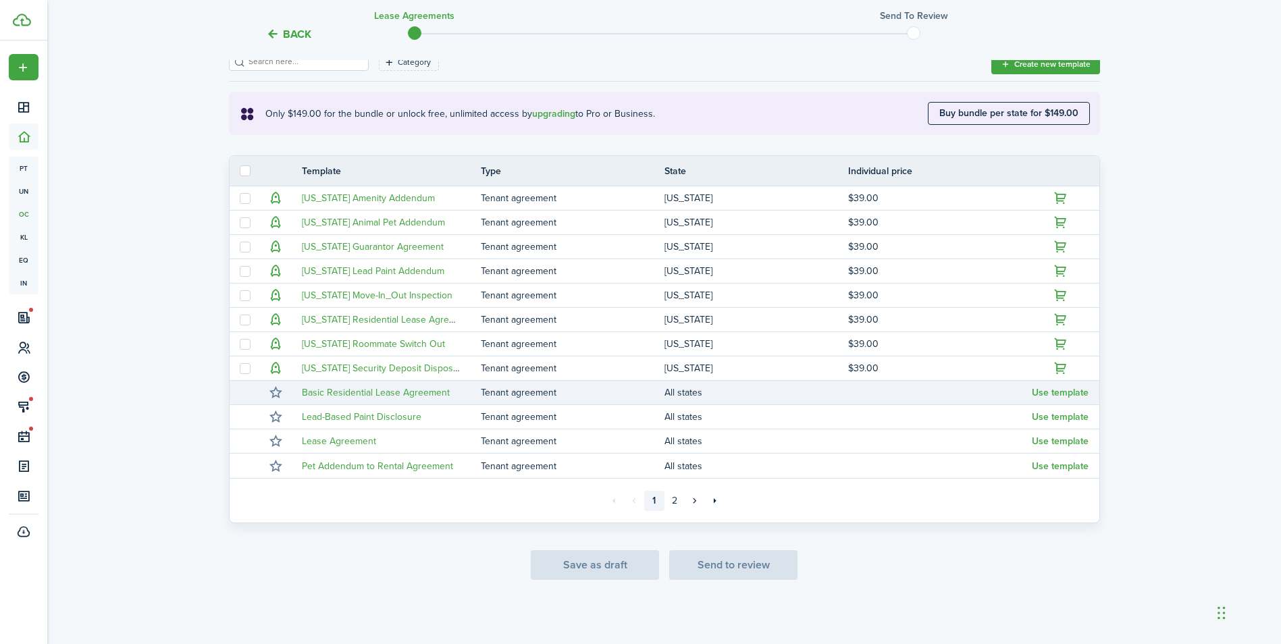
click at [1024, 399] on tr "Basic Residential Lease Agreement Tenant agreement All states Use template" at bounding box center [665, 393] width 870 height 24
click at [1038, 395] on button "Use template" at bounding box center [1060, 393] width 57 height 11
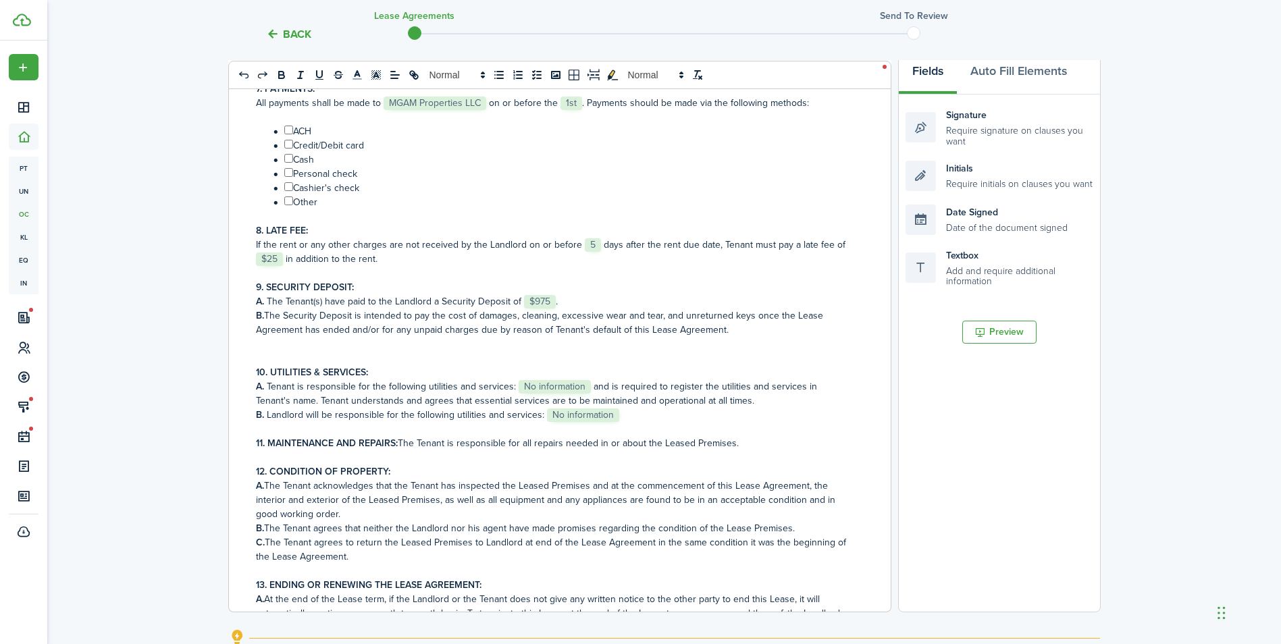
scroll to position [685, 0]
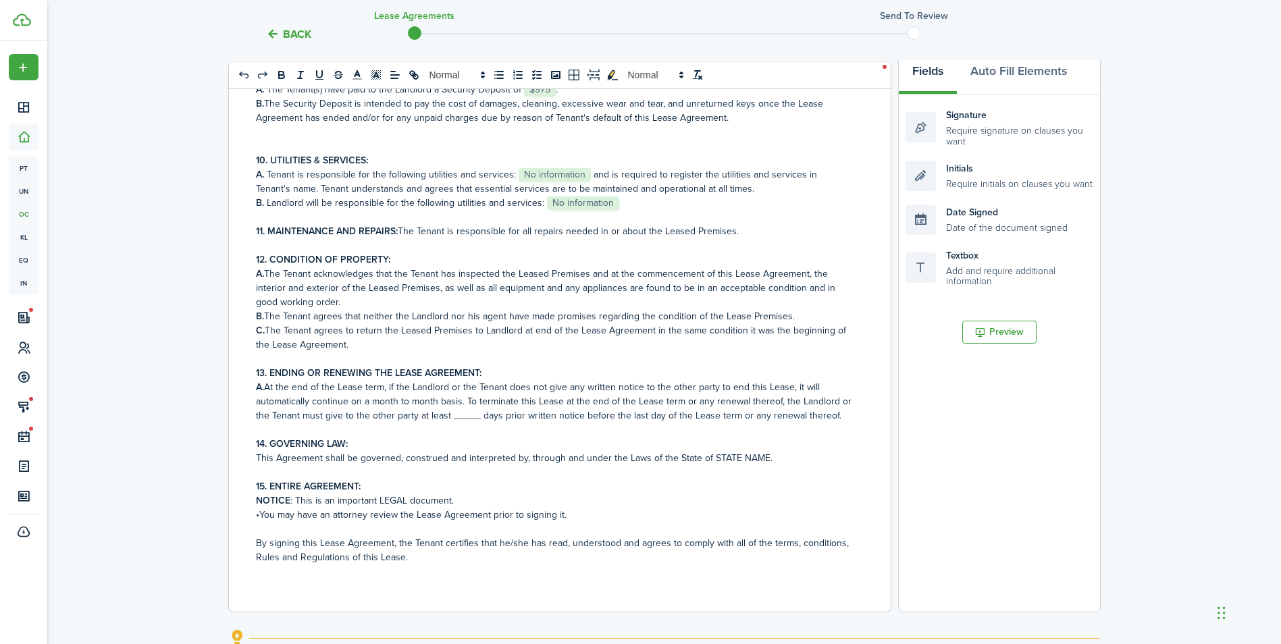
click at [587, 434] on p at bounding box center [555, 430] width 598 height 14
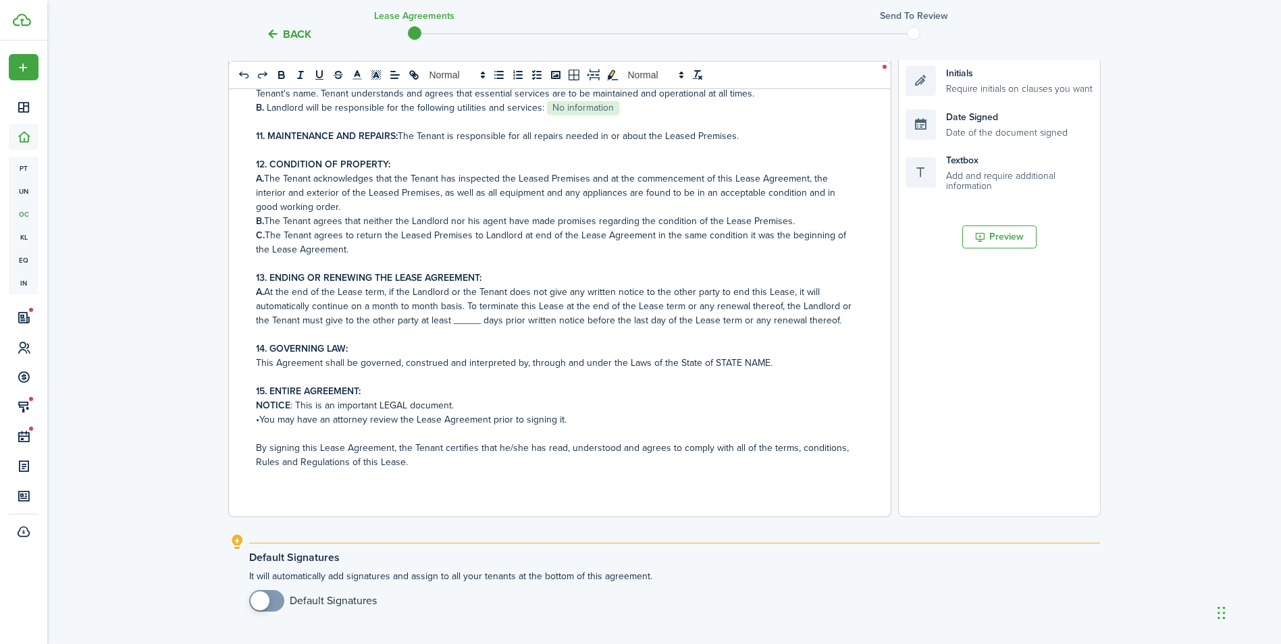
scroll to position [406, 0]
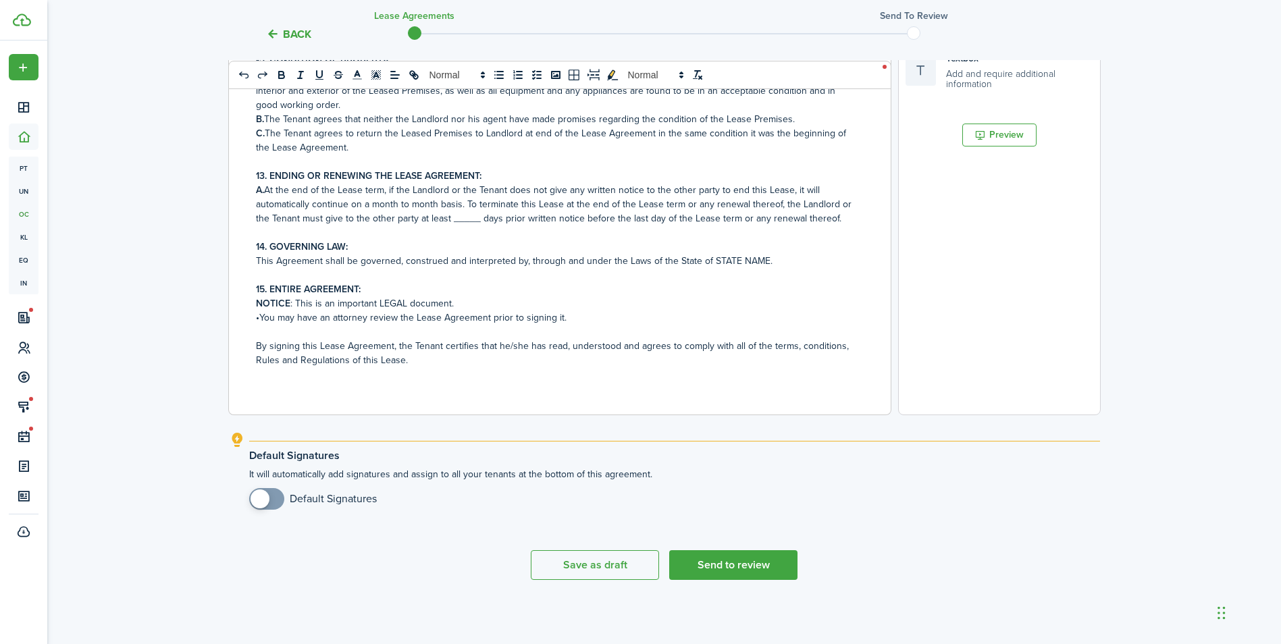
checkbox input "true"
click at [273, 500] on span at bounding box center [267, 499] width 14 height 22
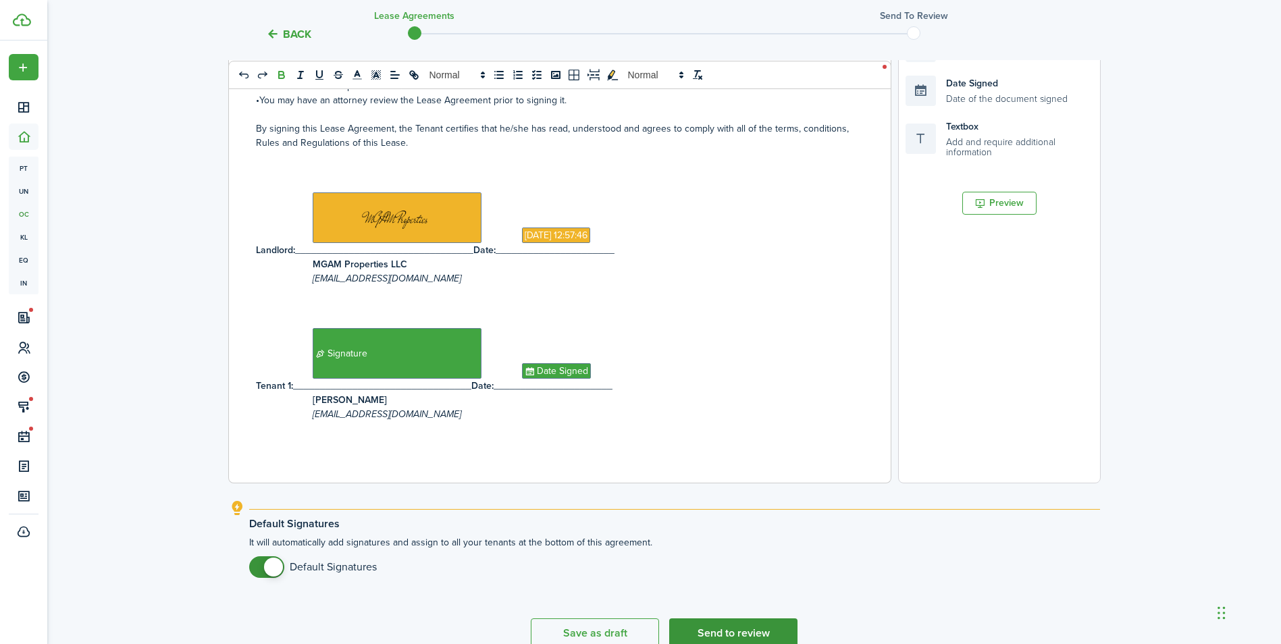
click at [759, 629] on button "Send to review" at bounding box center [733, 634] width 128 height 30
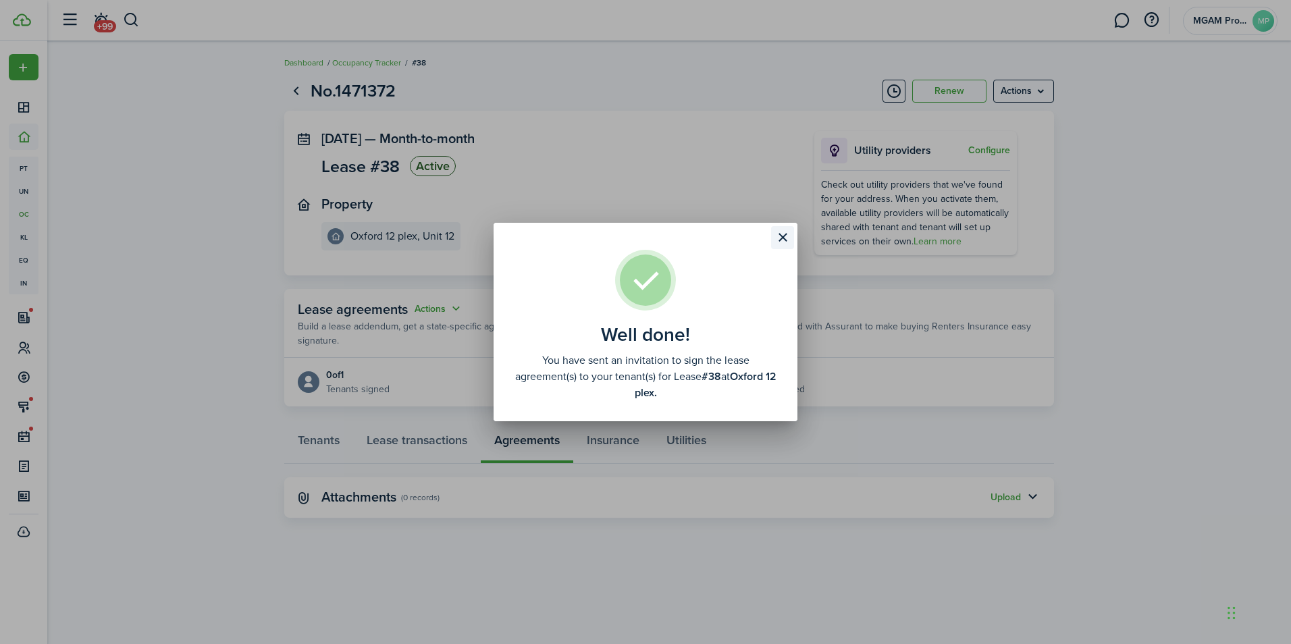
click at [785, 238] on button "Close modal" at bounding box center [782, 237] width 23 height 23
